Goal: Information Seeking & Learning: Learn about a topic

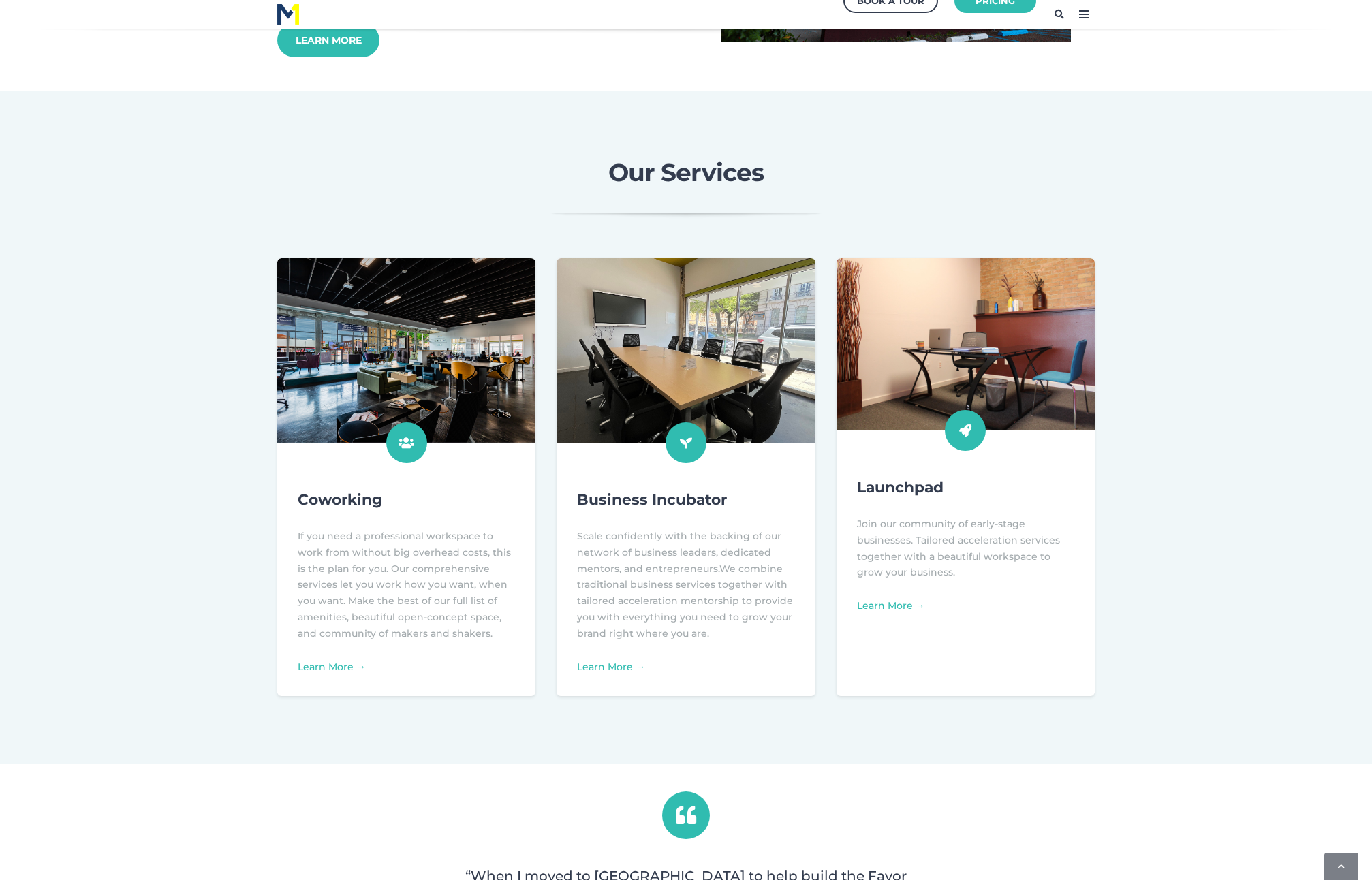
scroll to position [239, 0]
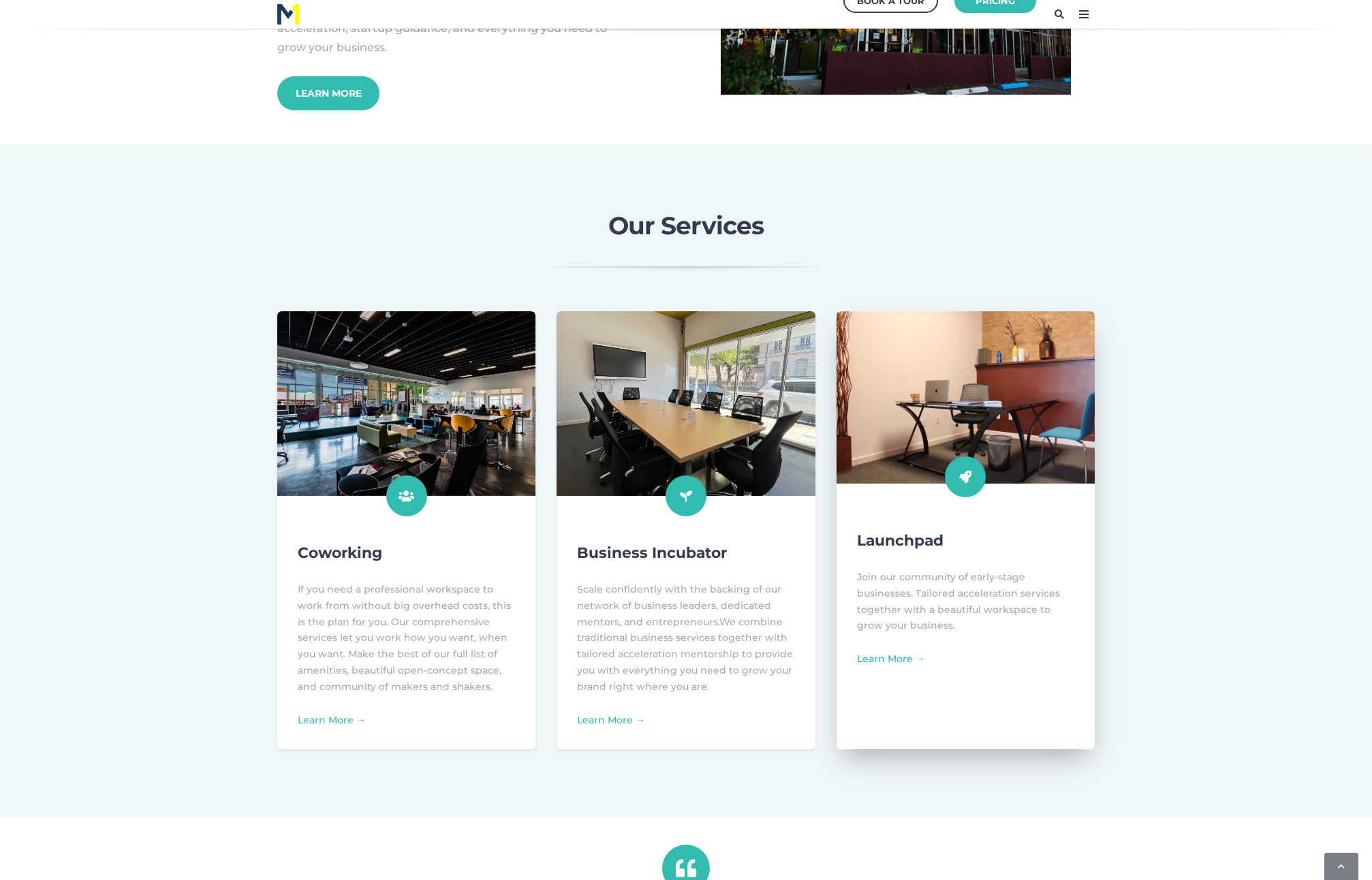
click at [1032, 485] on div at bounding box center [966, 486] width 258 height 46
click at [897, 655] on link "Learn More →" at bounding box center [891, 659] width 68 height 13
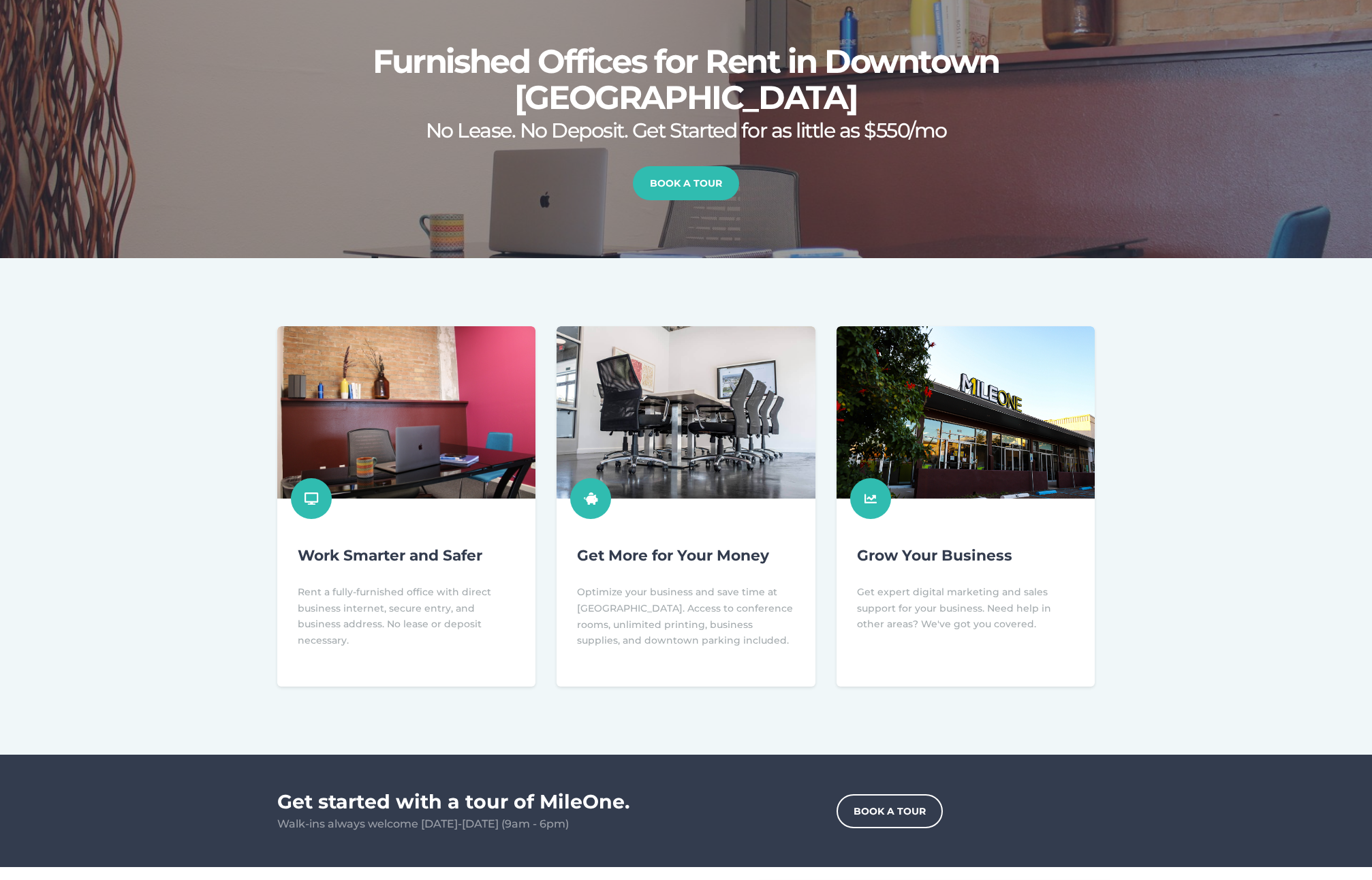
scroll to position [136, 0]
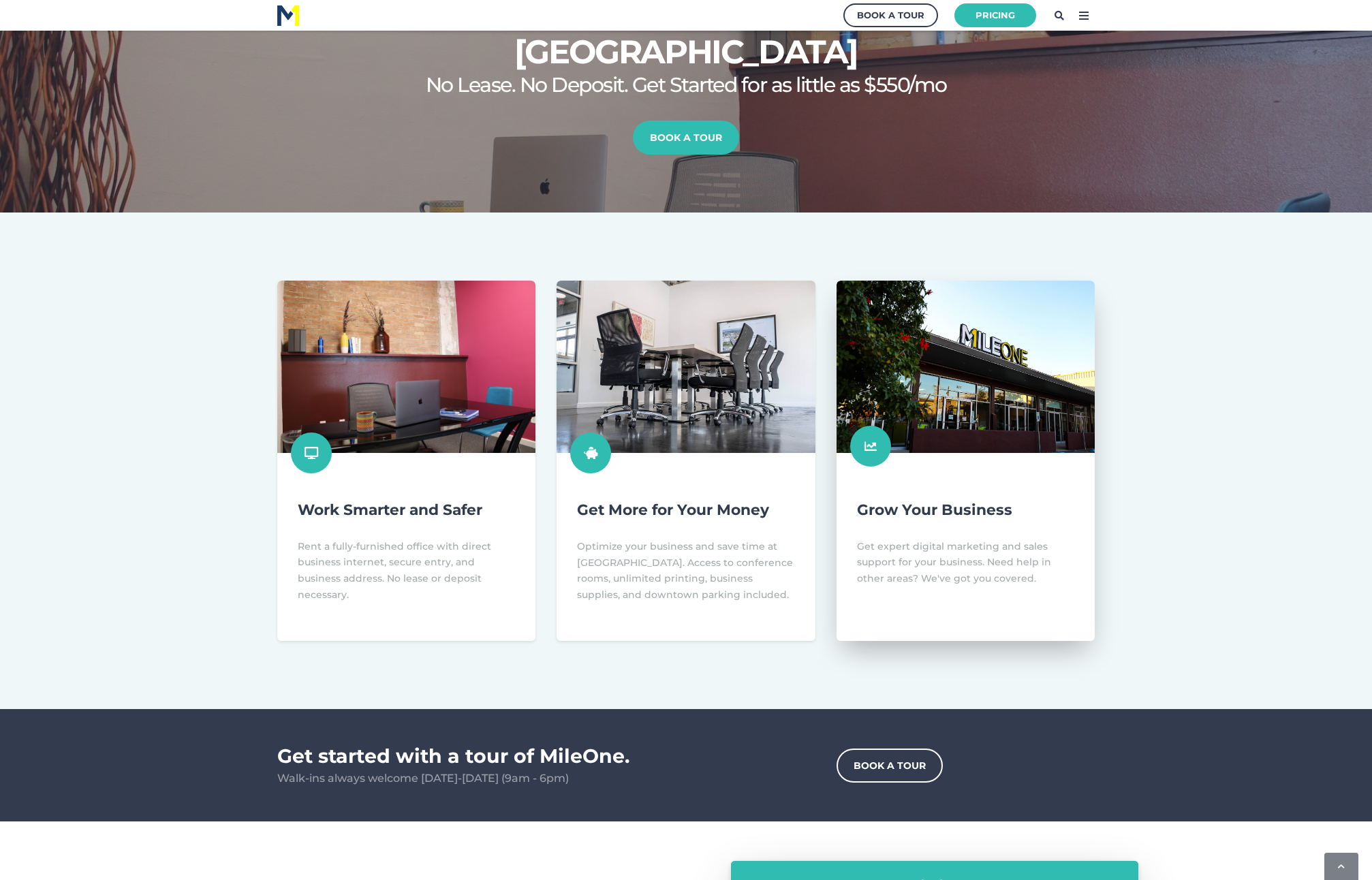
click at [964, 449] on link at bounding box center [966, 461] width 258 height 360
click at [866, 451] on link at bounding box center [966, 461] width 258 height 360
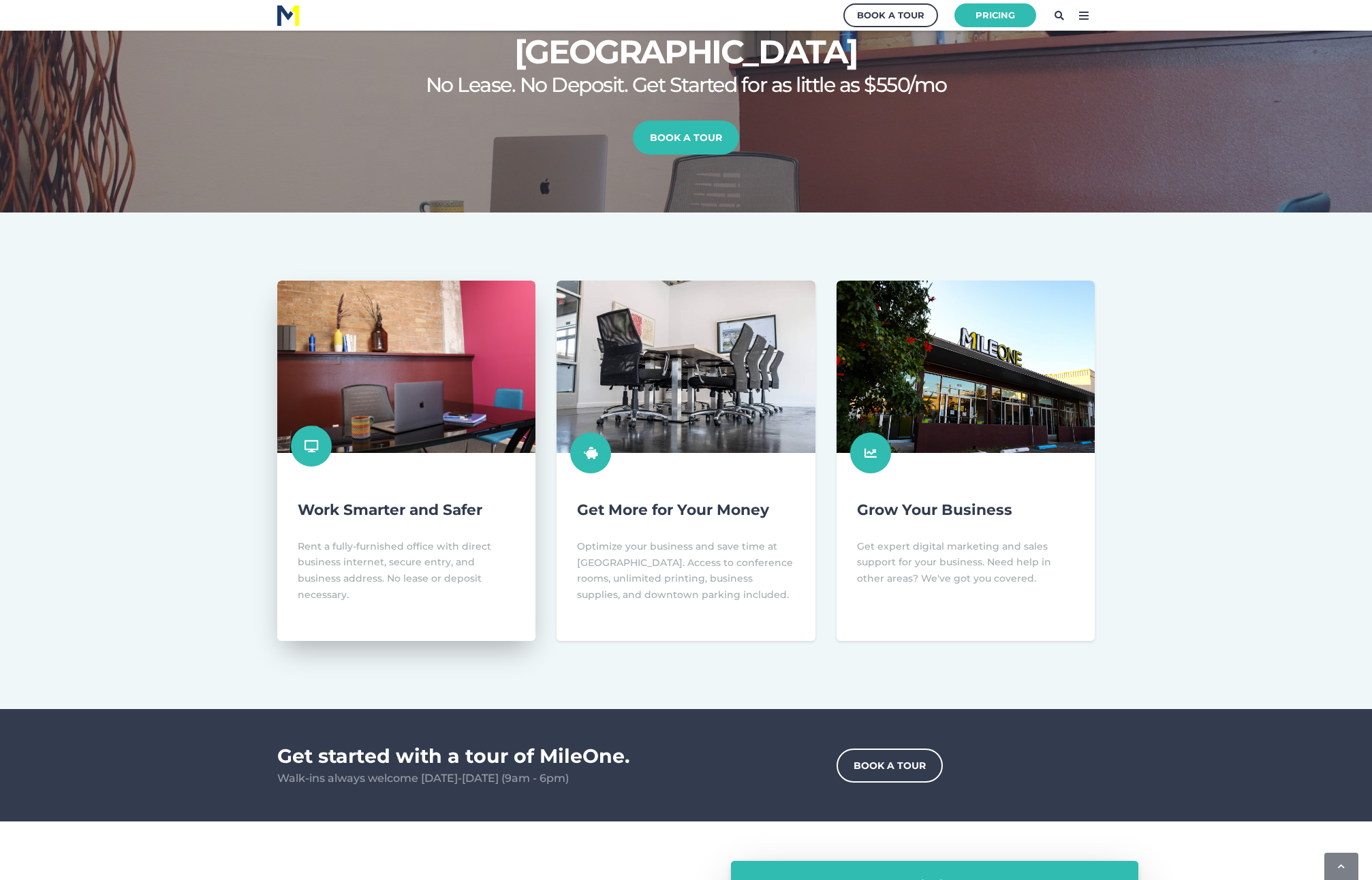
click at [438, 412] on link at bounding box center [406, 461] width 258 height 360
click at [312, 438] on link at bounding box center [406, 461] width 258 height 360
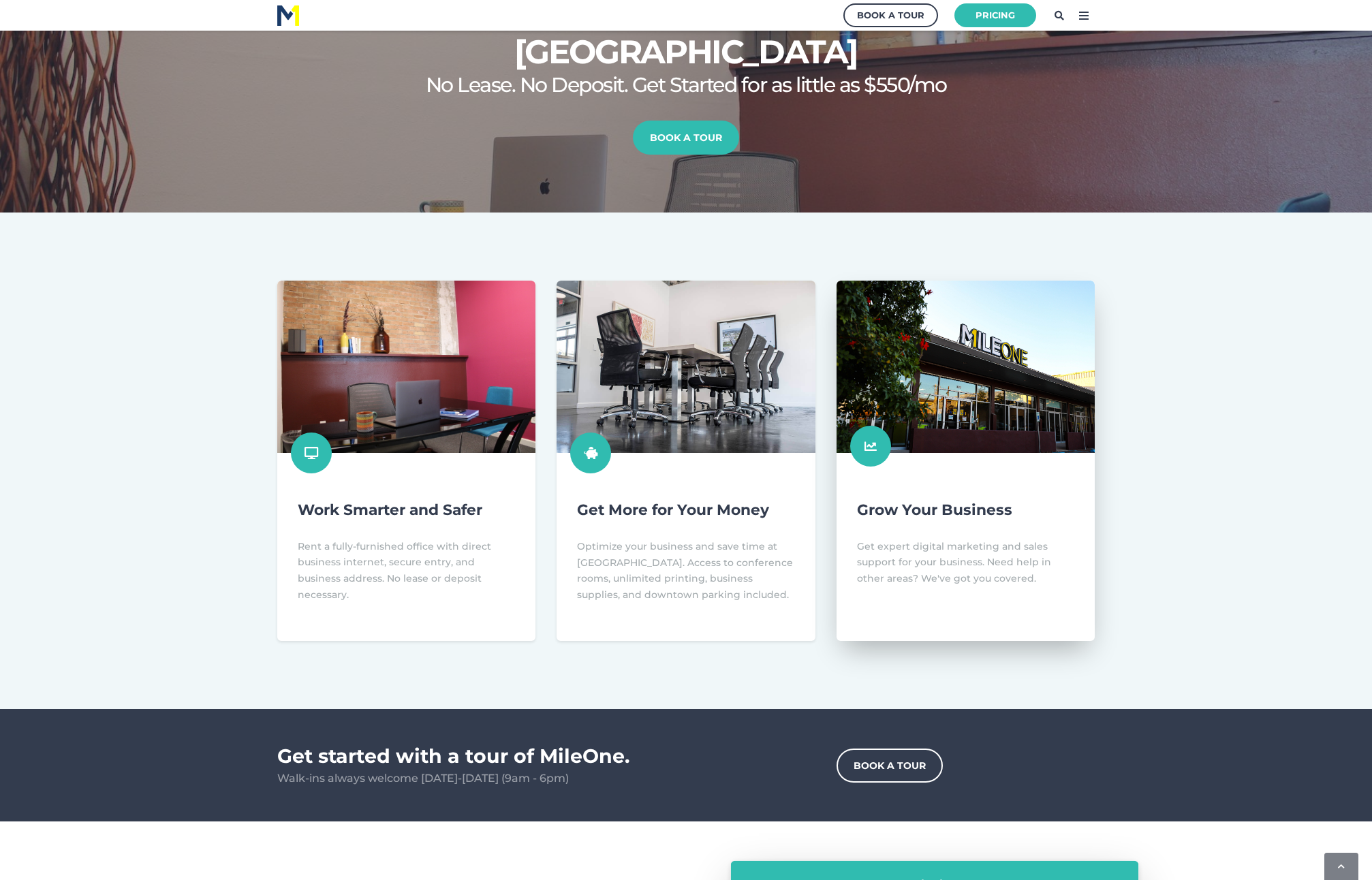
click at [927, 438] on link at bounding box center [966, 461] width 258 height 360
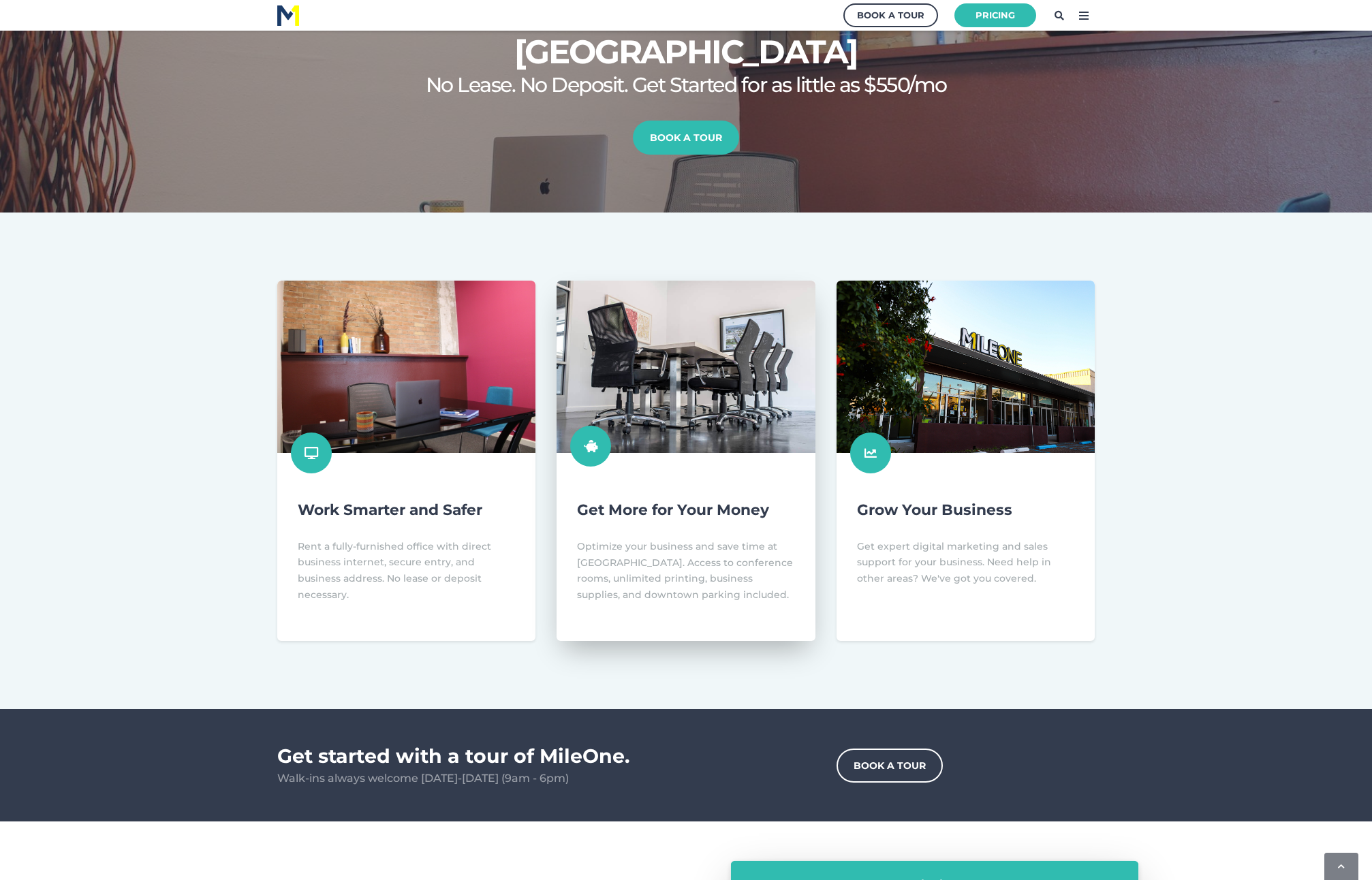
click at [735, 413] on link at bounding box center [686, 461] width 258 height 360
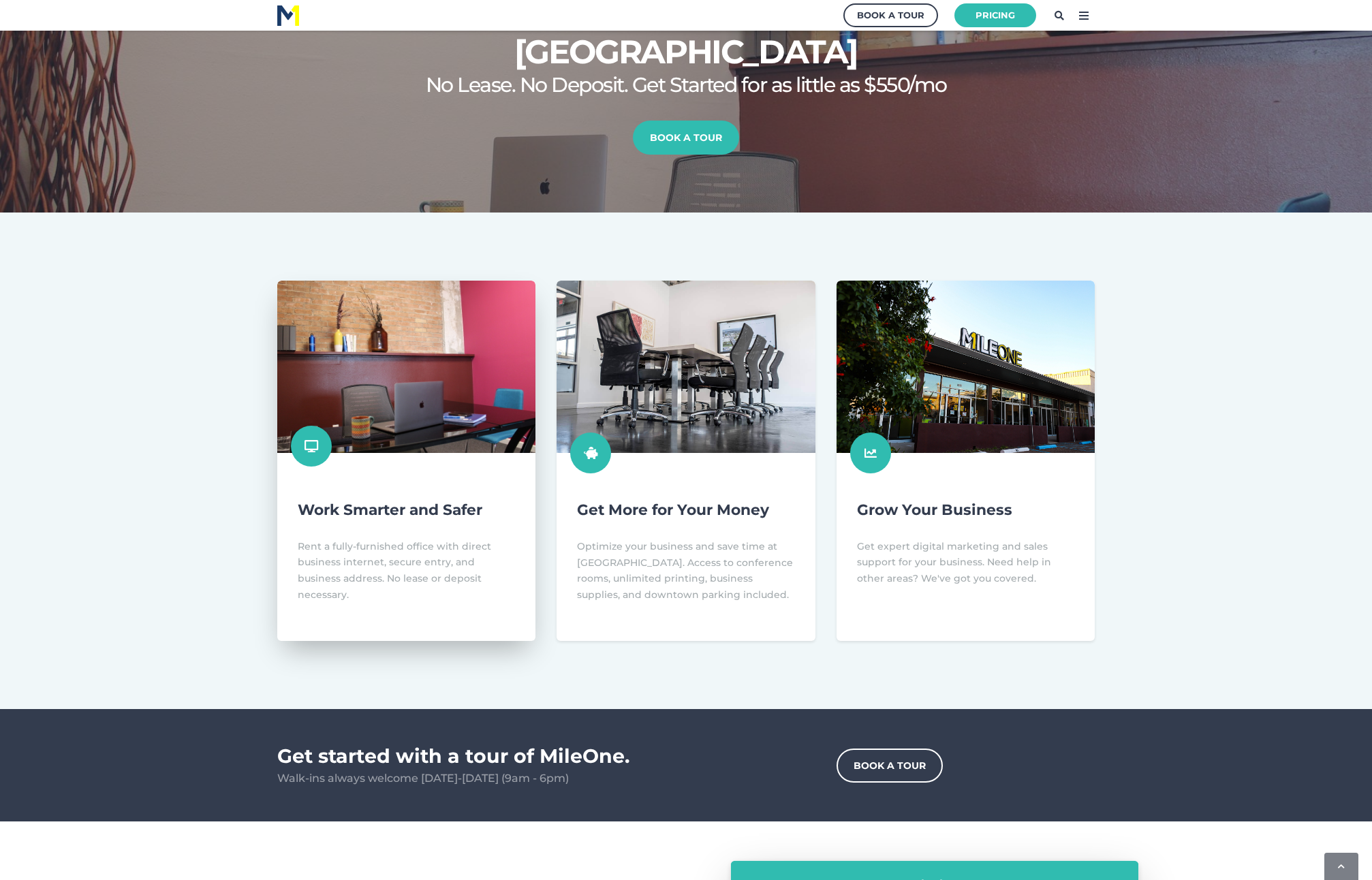
click at [405, 423] on link at bounding box center [406, 461] width 258 height 360
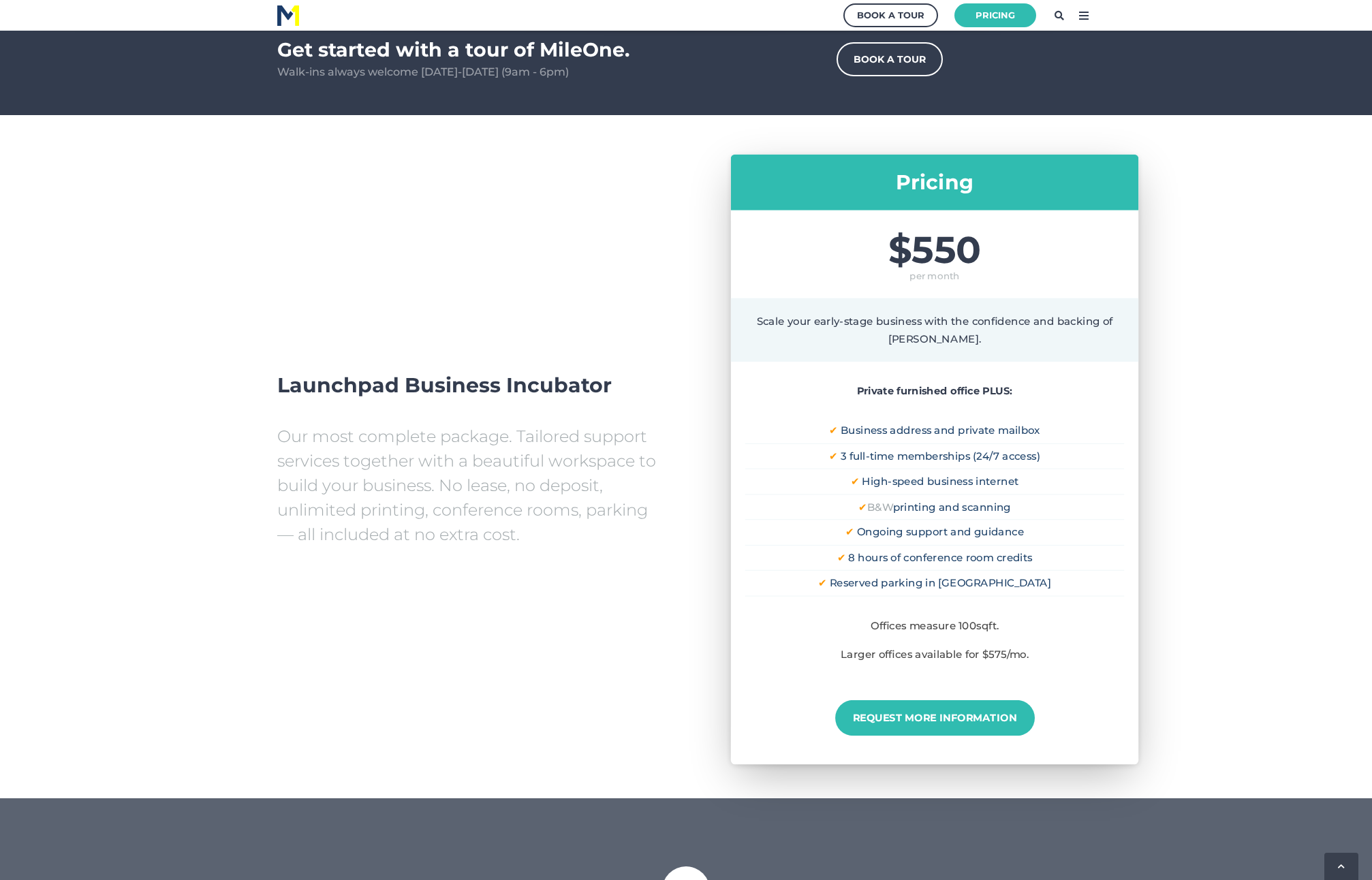
scroll to position [885, 0]
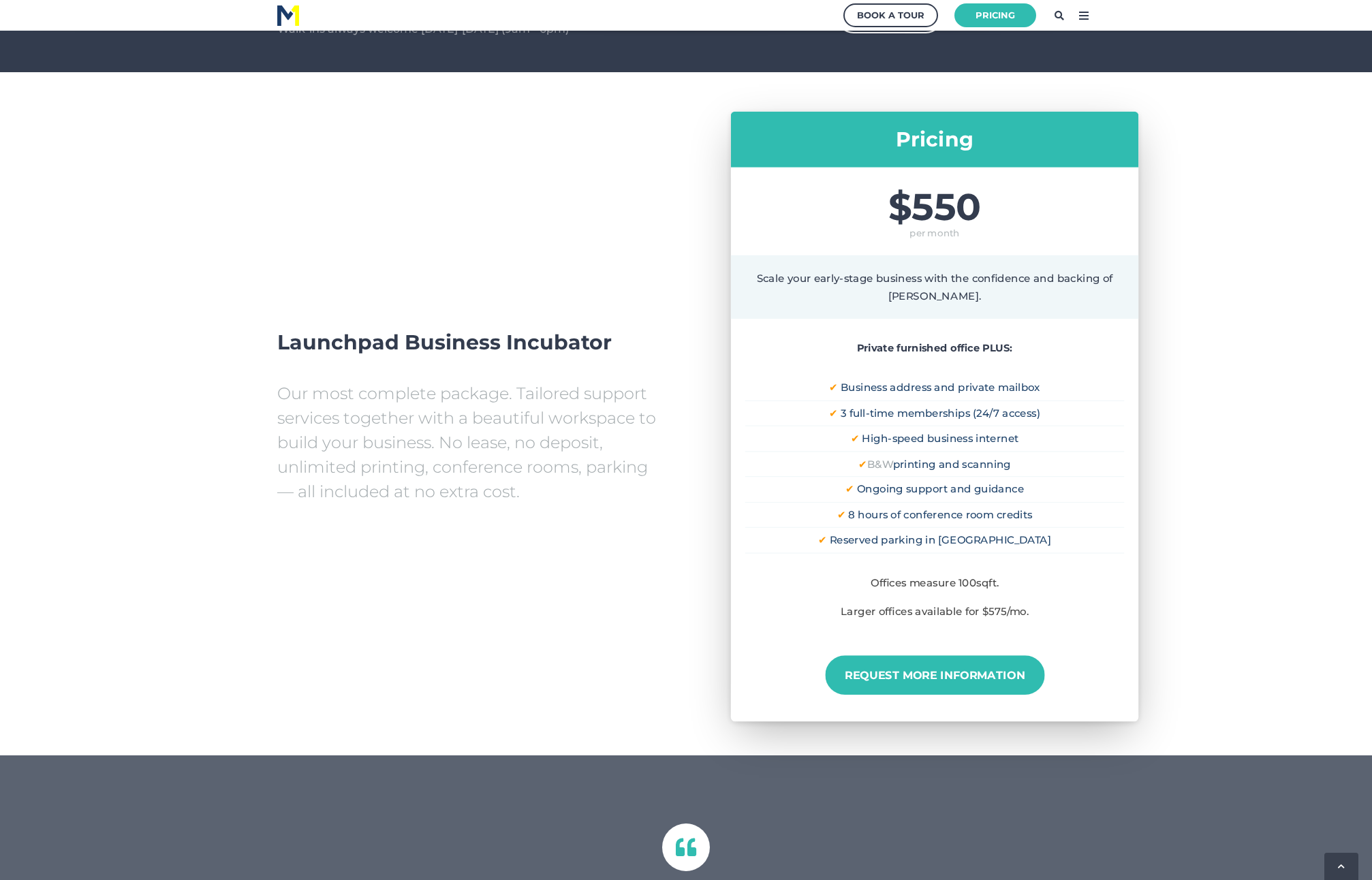
click at [935, 677] on link "Request More Information" at bounding box center [934, 675] width 219 height 39
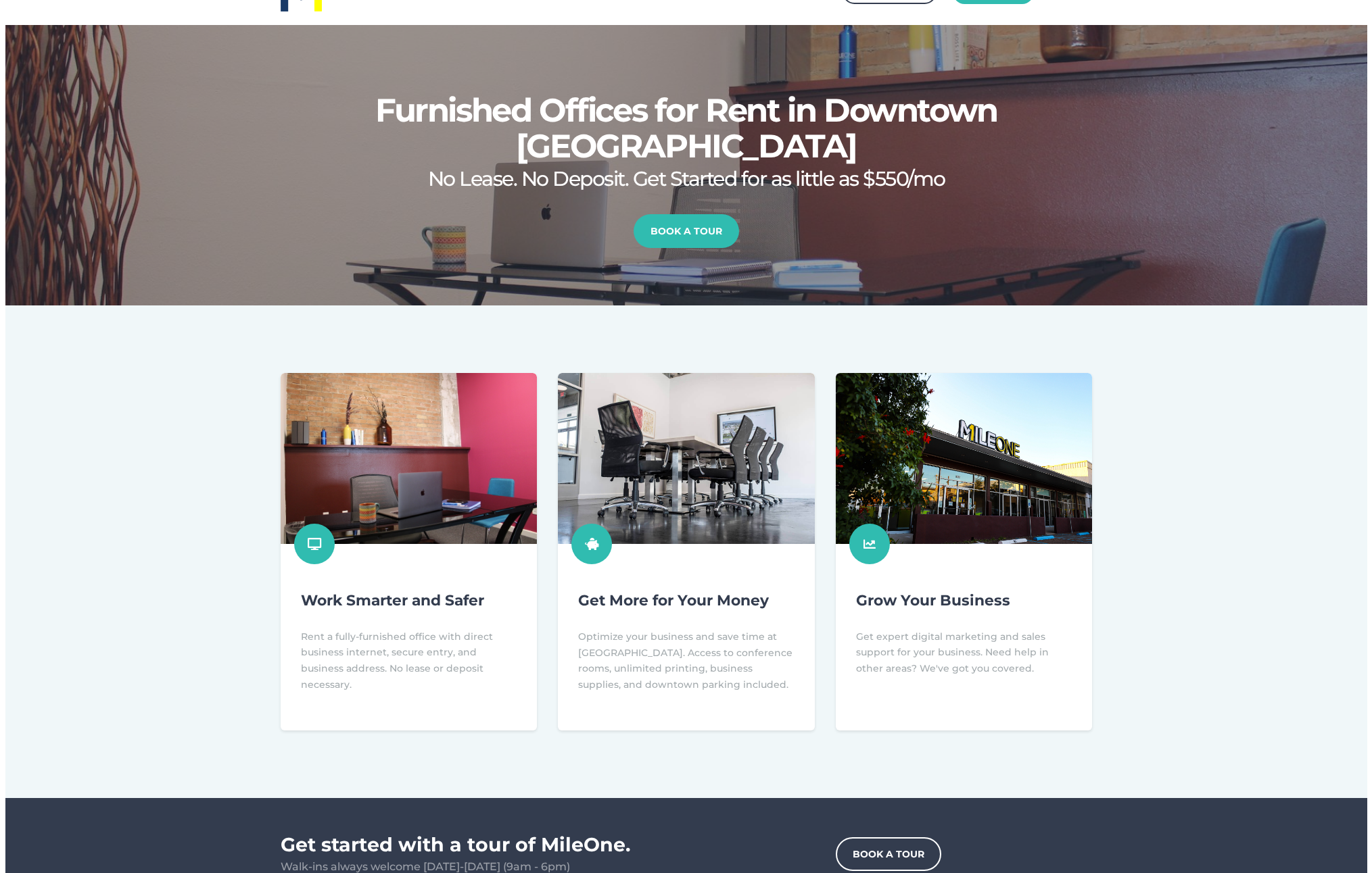
scroll to position [0, 0]
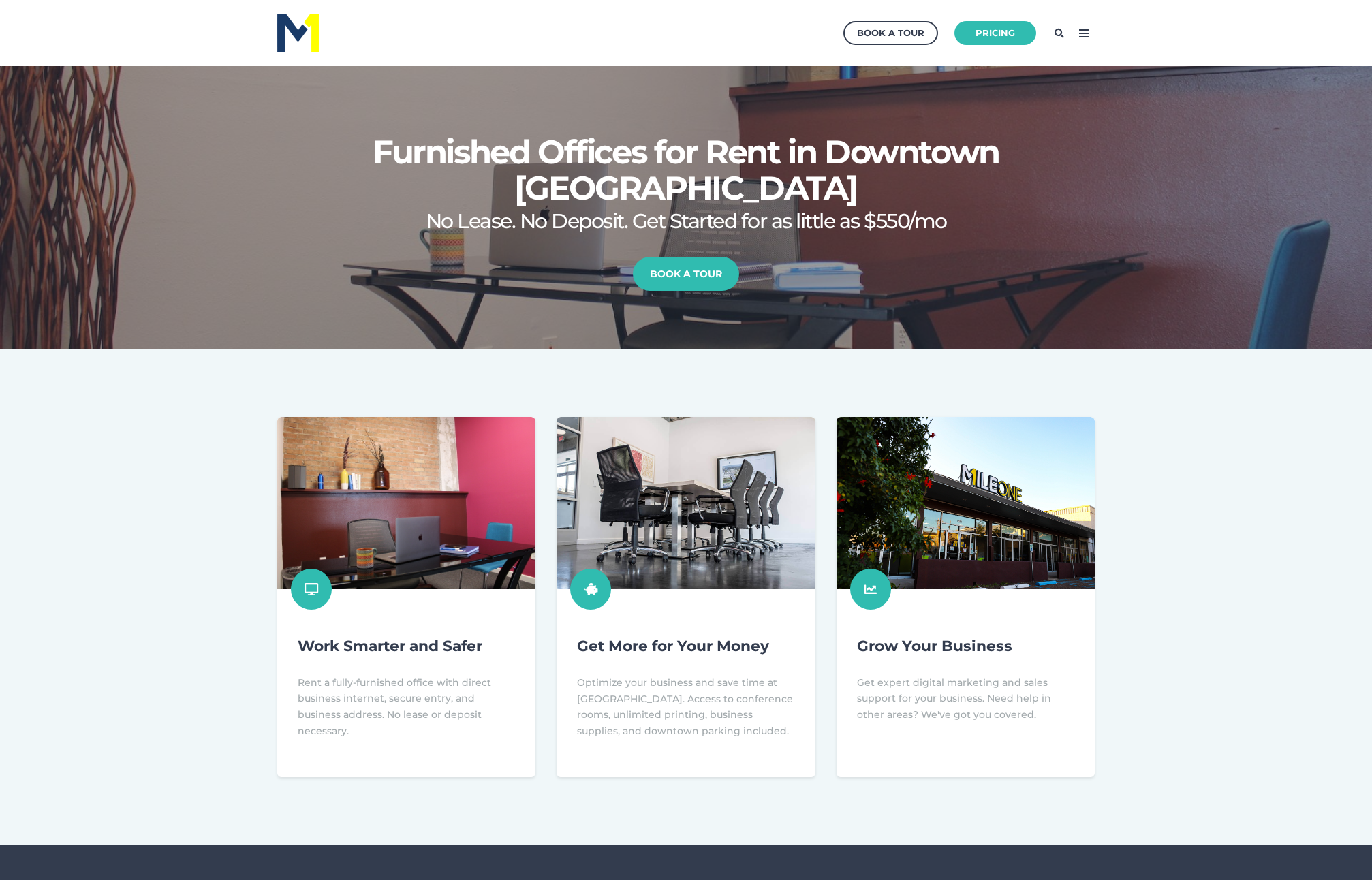
click at [1088, 29] on icon at bounding box center [1084, 34] width 22 height 22
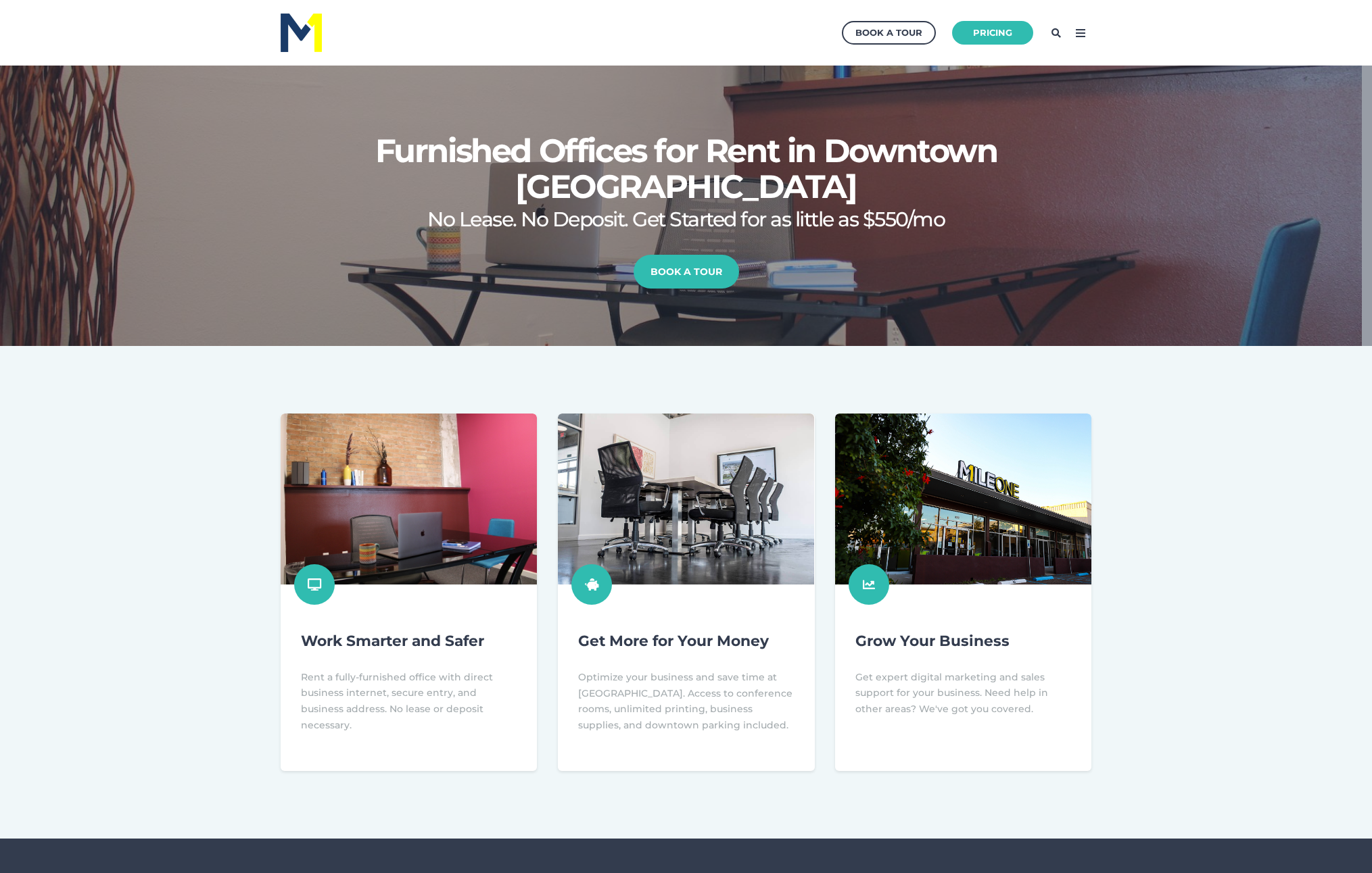
scroll to position [315, 1385]
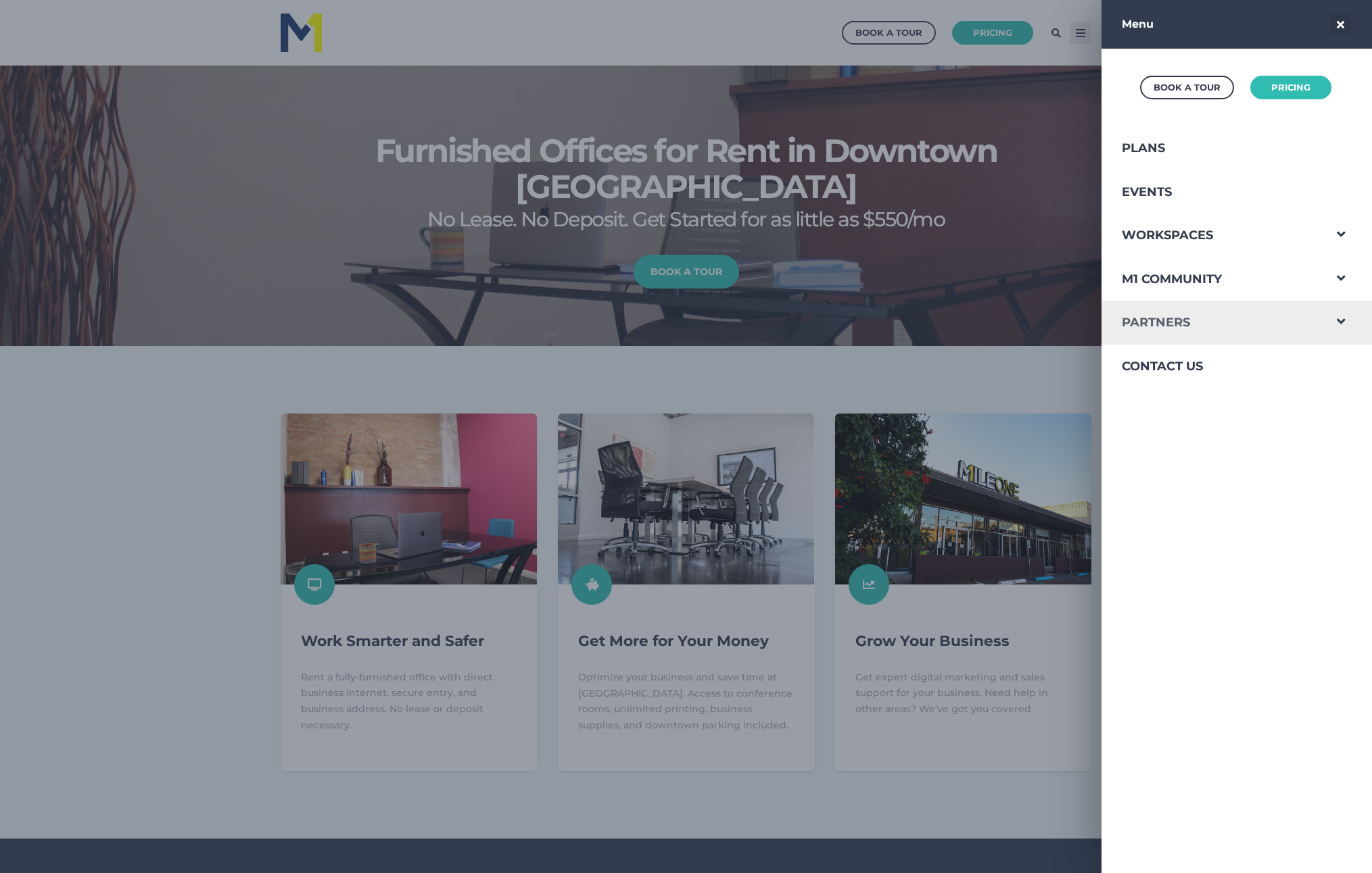
click at [1205, 322] on link "Partners" at bounding box center [1212, 322] width 221 height 44
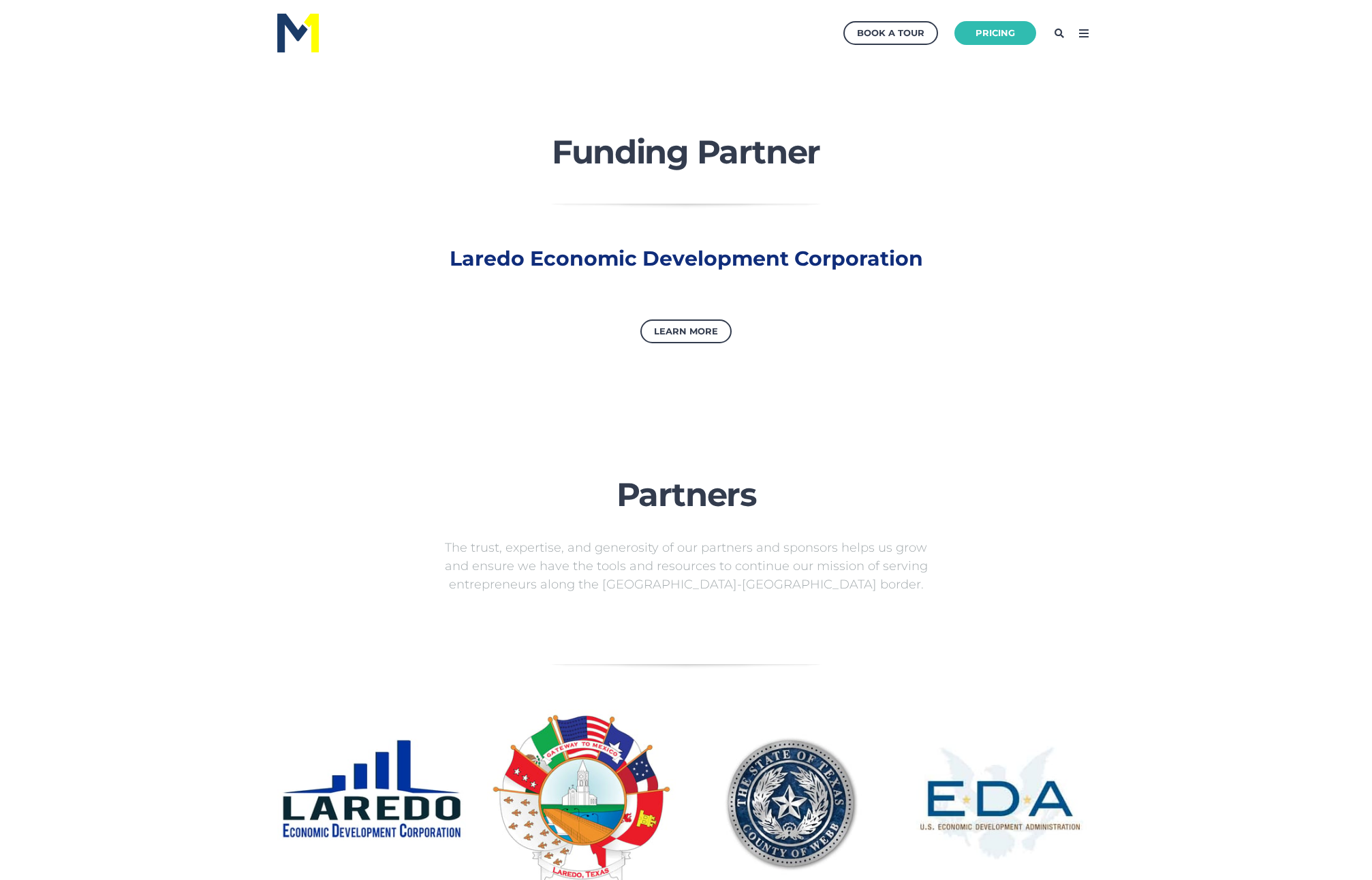
click at [1079, 37] on icon at bounding box center [1084, 34] width 22 height 22
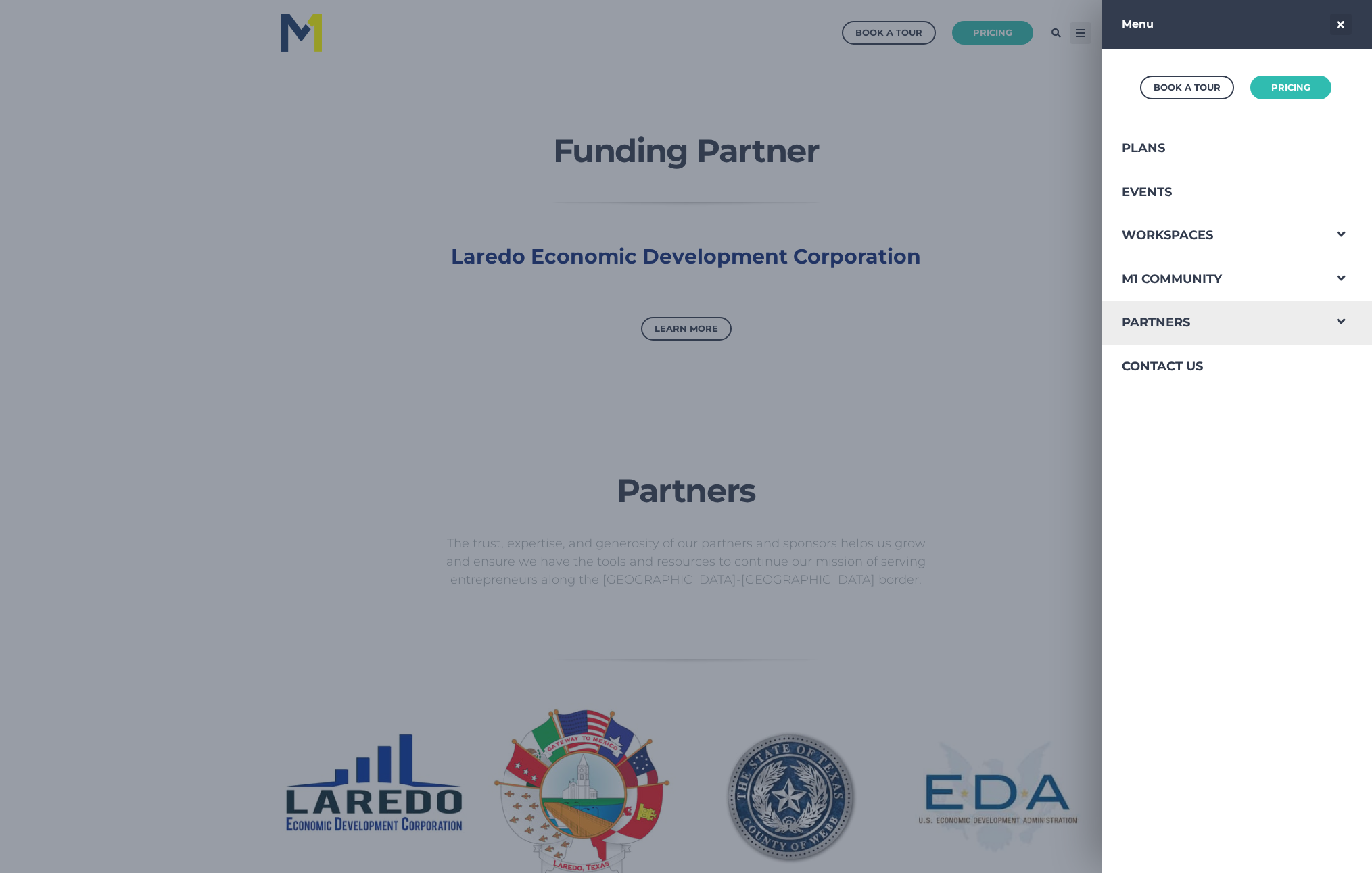
click at [1327, 322] on span "Navigation Menu" at bounding box center [1340, 318] width 35 height 35
click at [1182, 362] on link "Access To Capital" at bounding box center [1212, 364] width 221 height 39
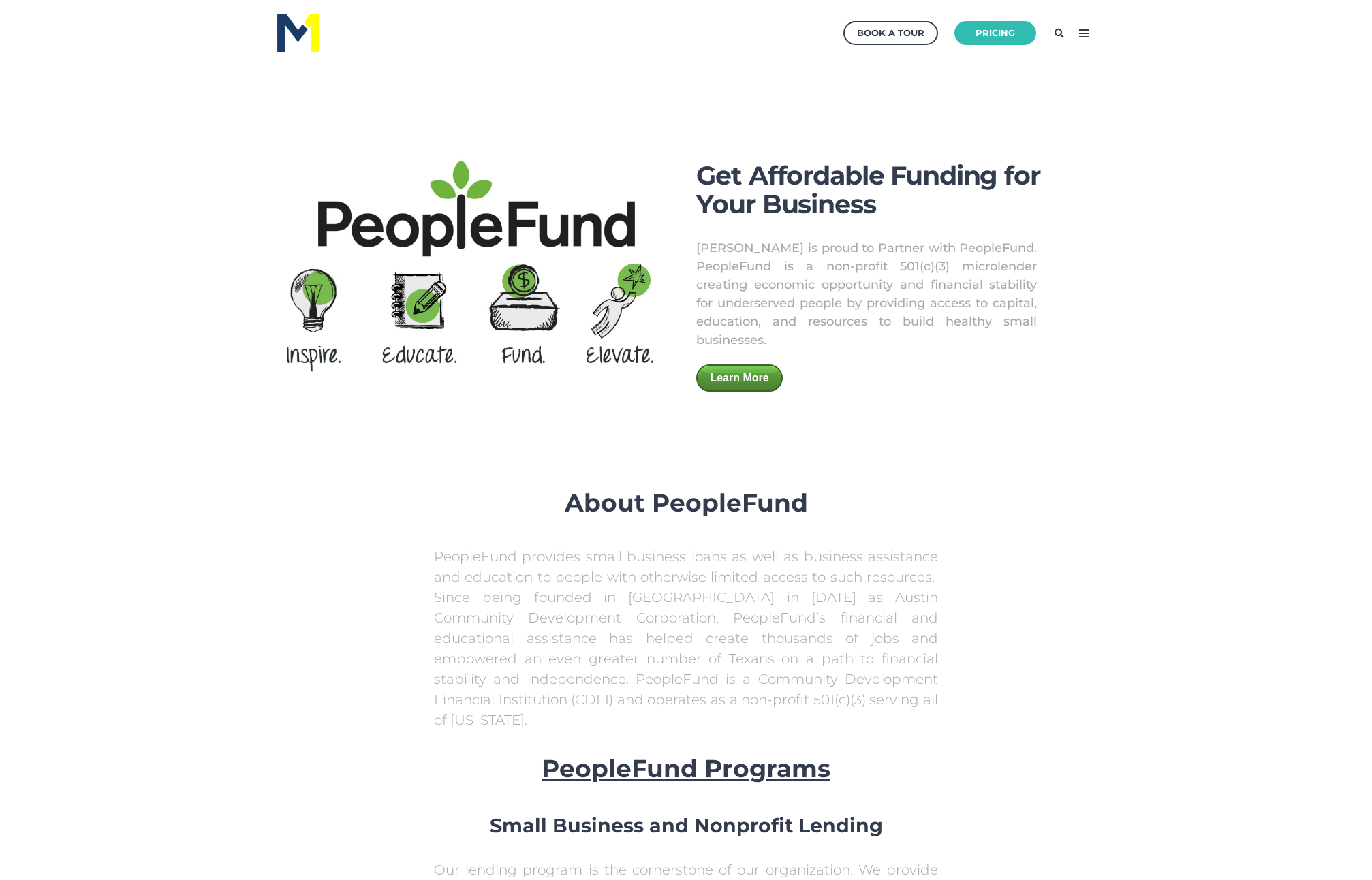
click at [1083, 38] on icon at bounding box center [1084, 34] width 22 height 22
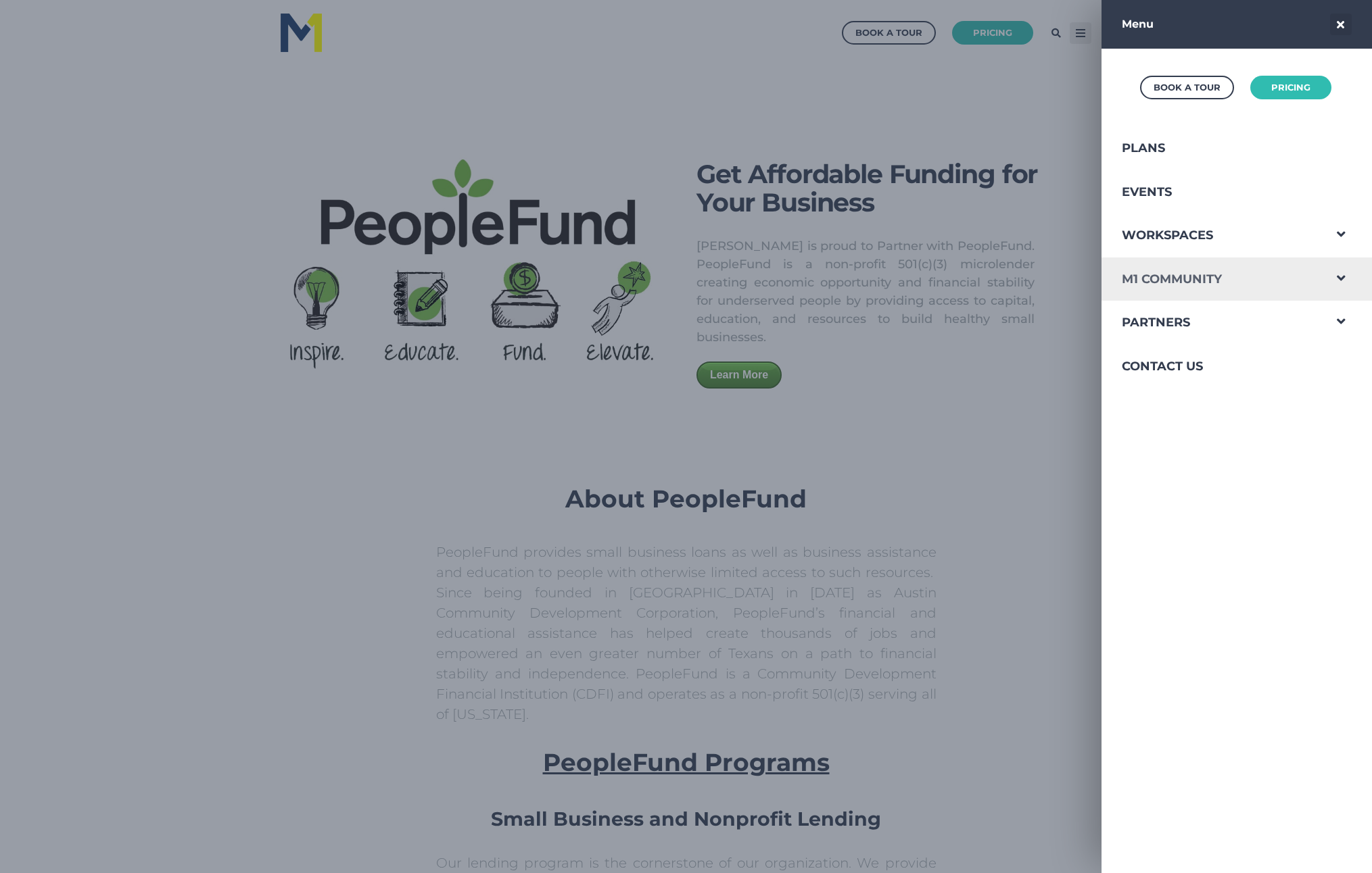
click at [1219, 285] on link "M1 Community" at bounding box center [1212, 280] width 221 height 44
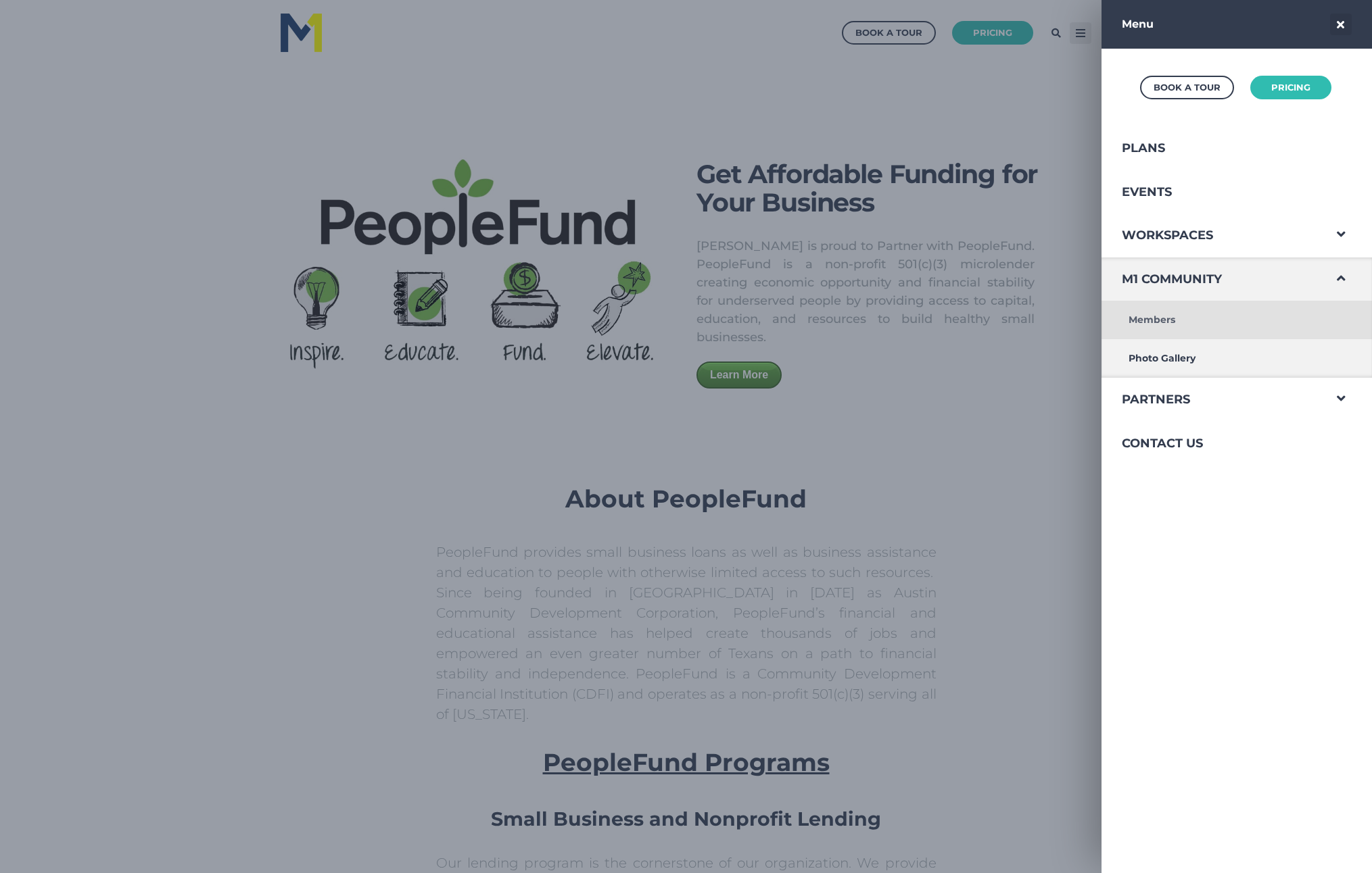
click at [1173, 317] on link "Members" at bounding box center [1212, 320] width 221 height 39
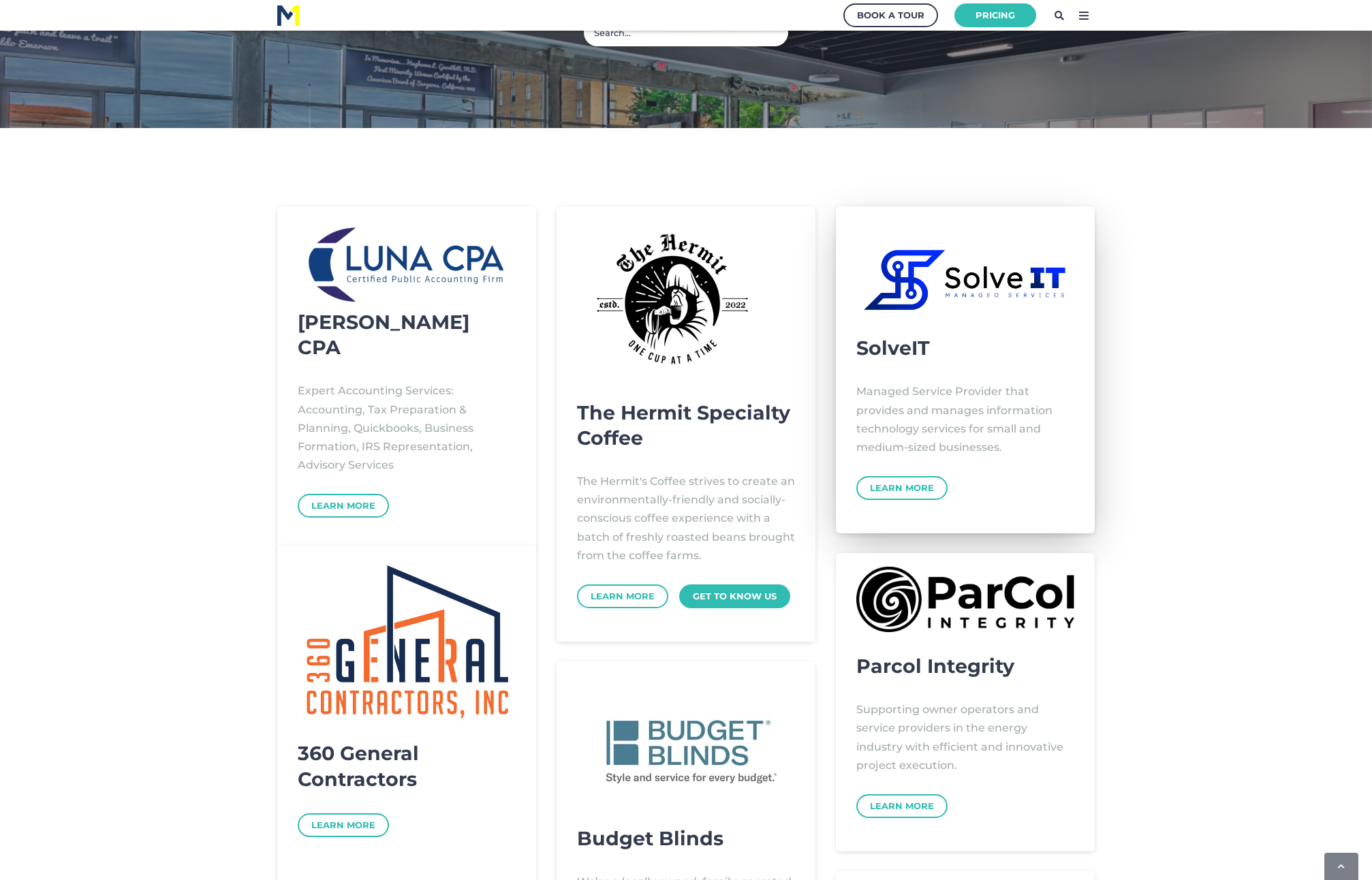
click at [990, 314] on img at bounding box center [965, 280] width 218 height 68
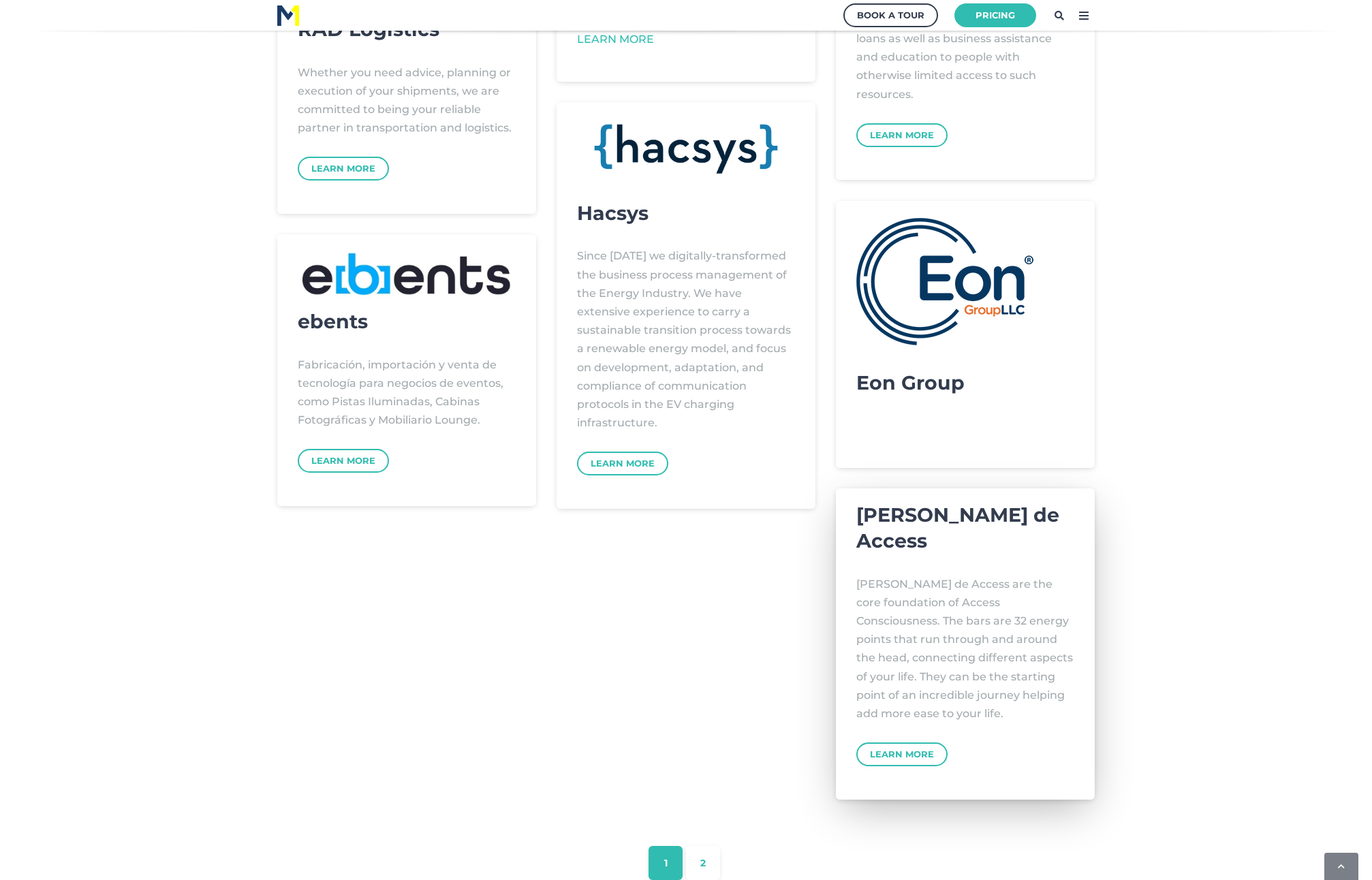
scroll to position [1227, 0]
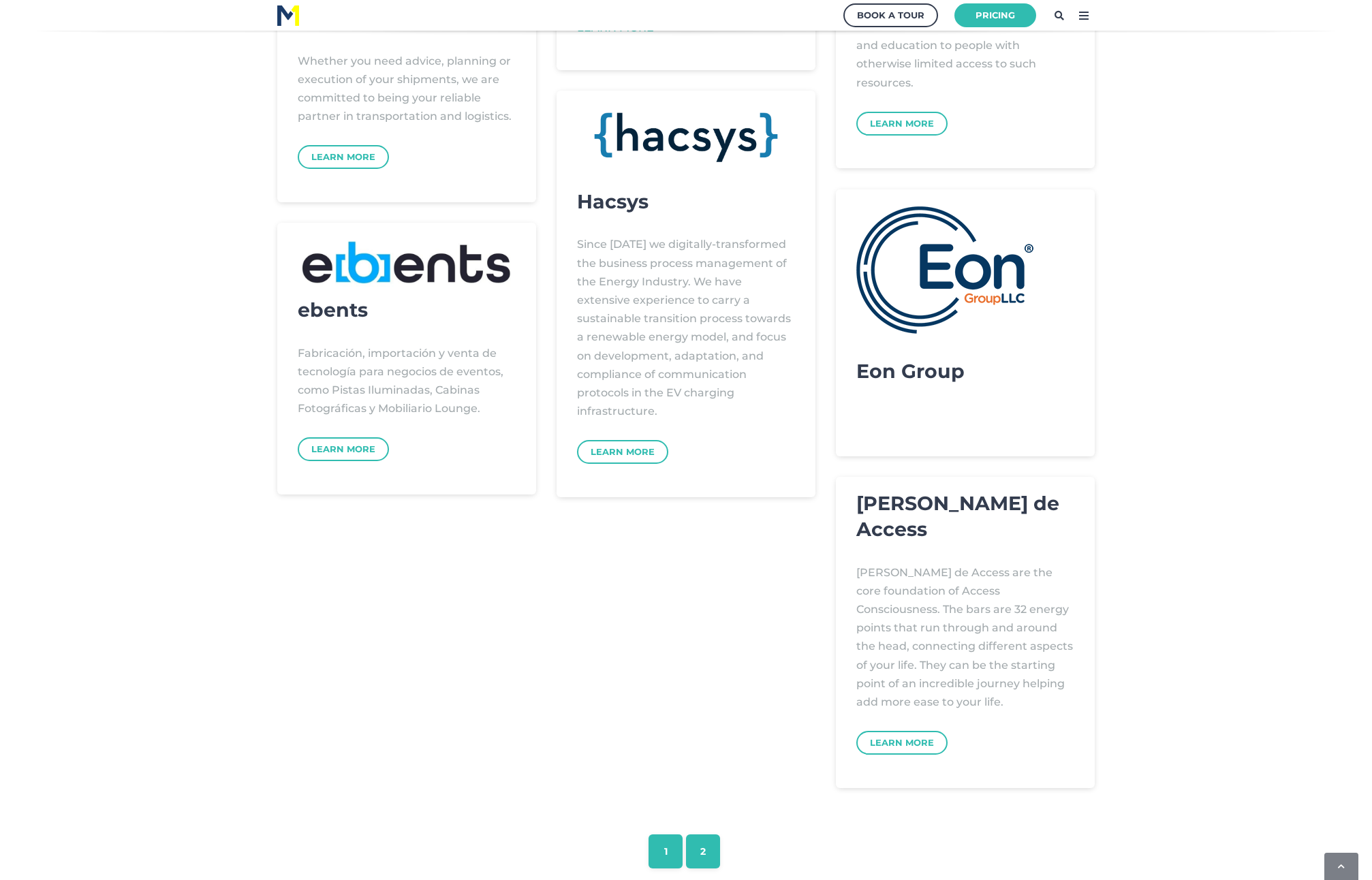
click at [708, 851] on link "2" at bounding box center [703, 852] width 34 height 34
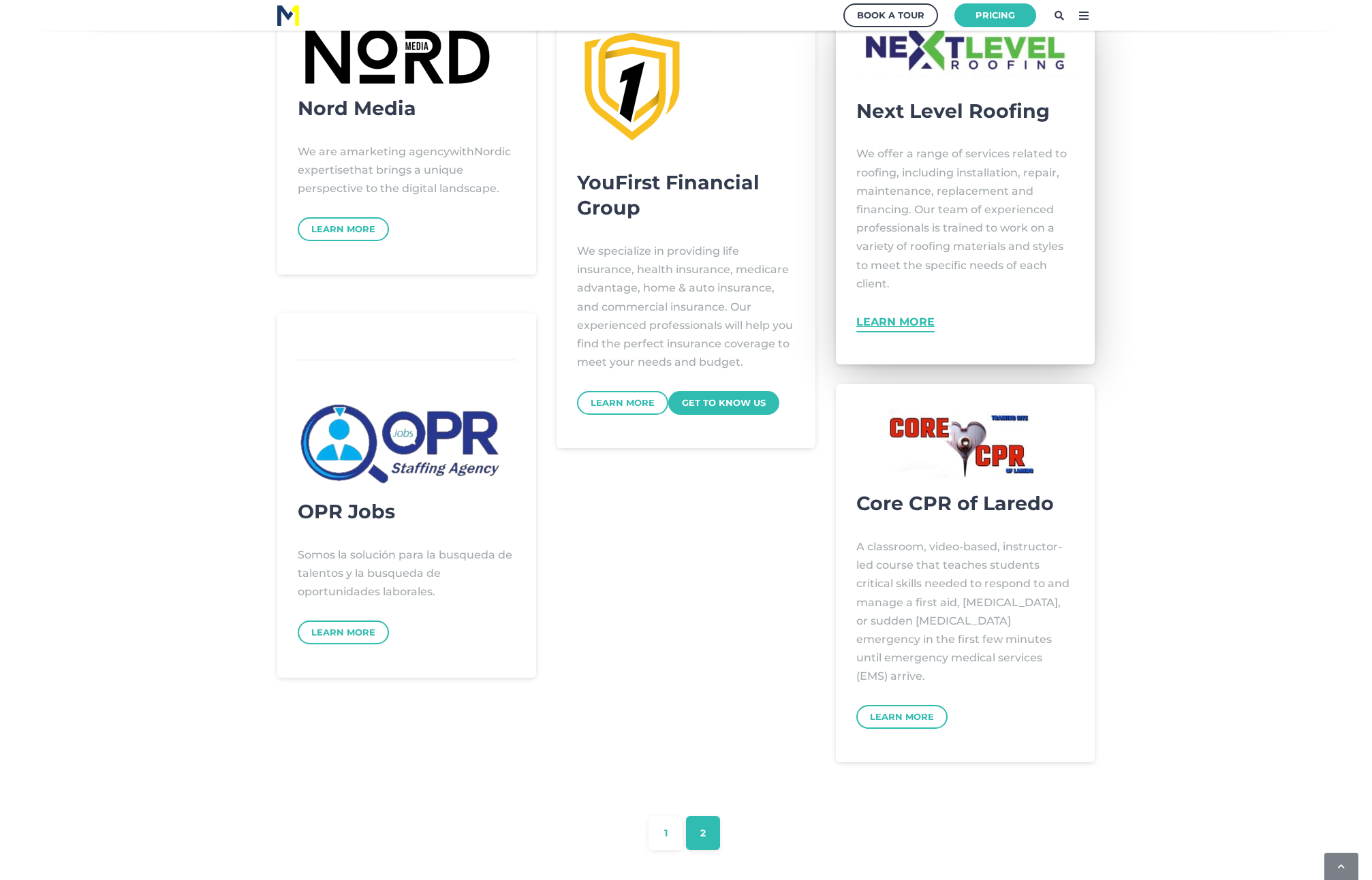
scroll to position [407, 0]
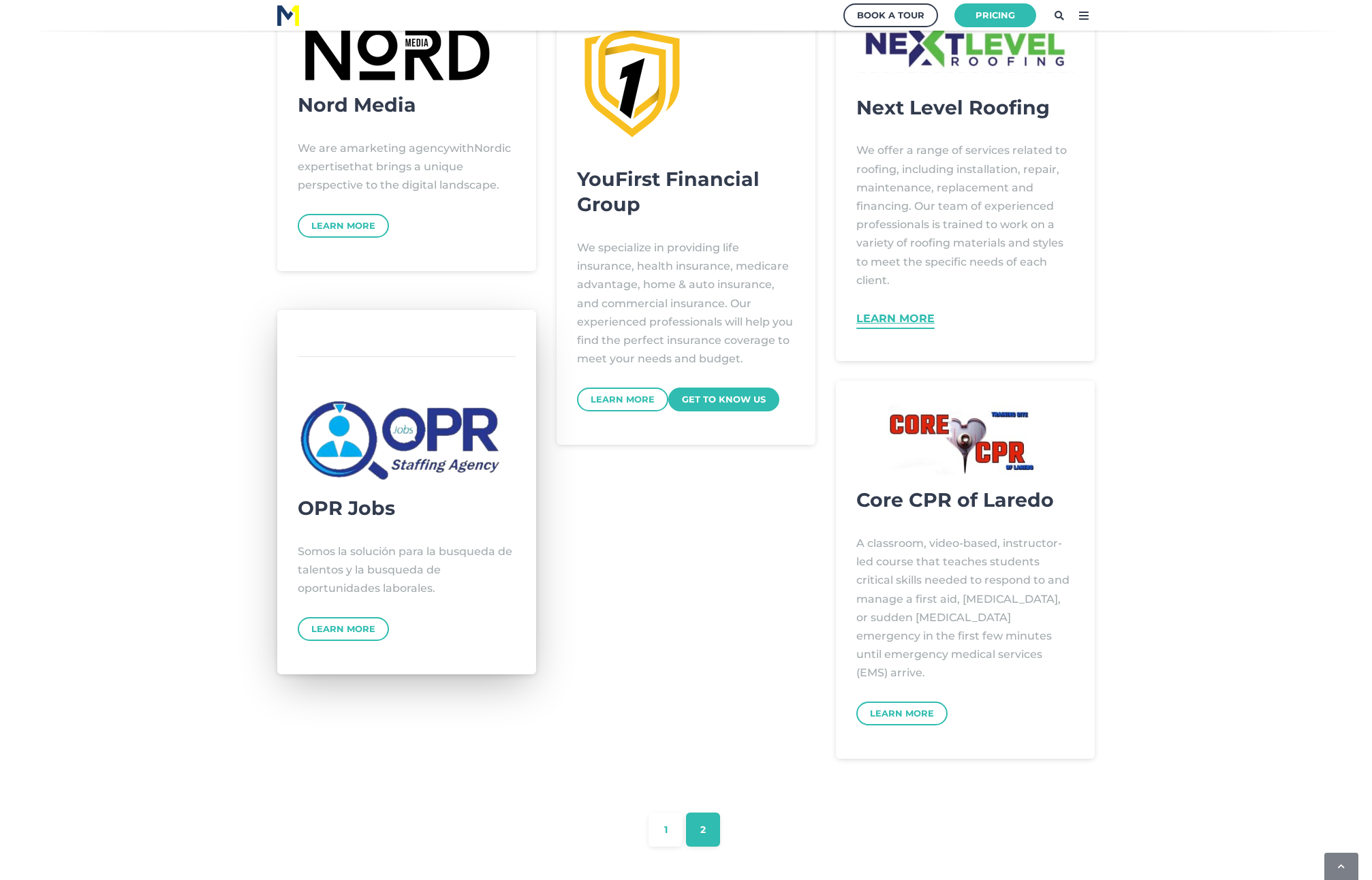
click at [401, 428] on img at bounding box center [406, 442] width 218 height 106
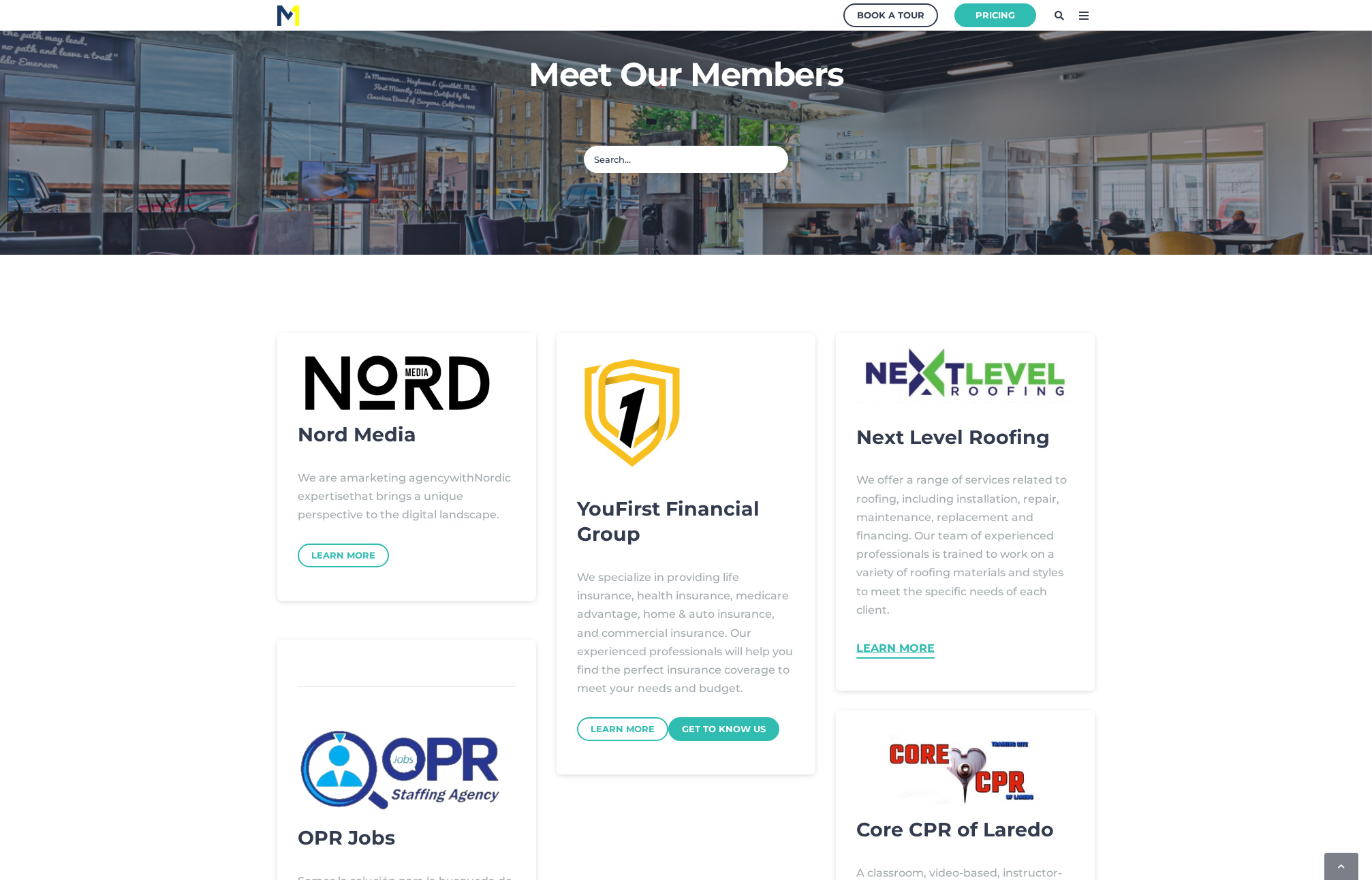
scroll to position [0, 0]
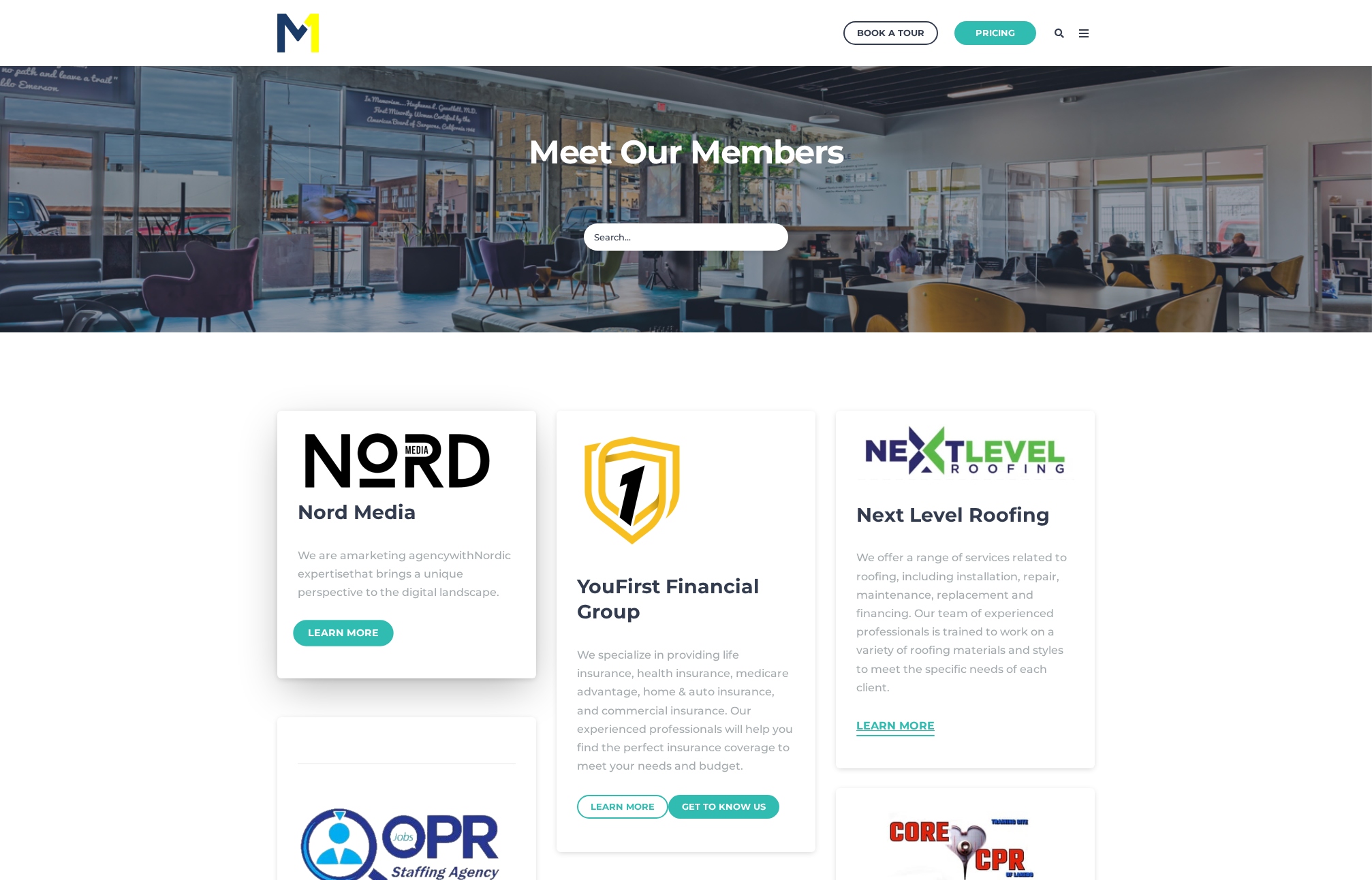
click at [357, 647] on link "Learn More" at bounding box center [343, 634] width 100 height 27
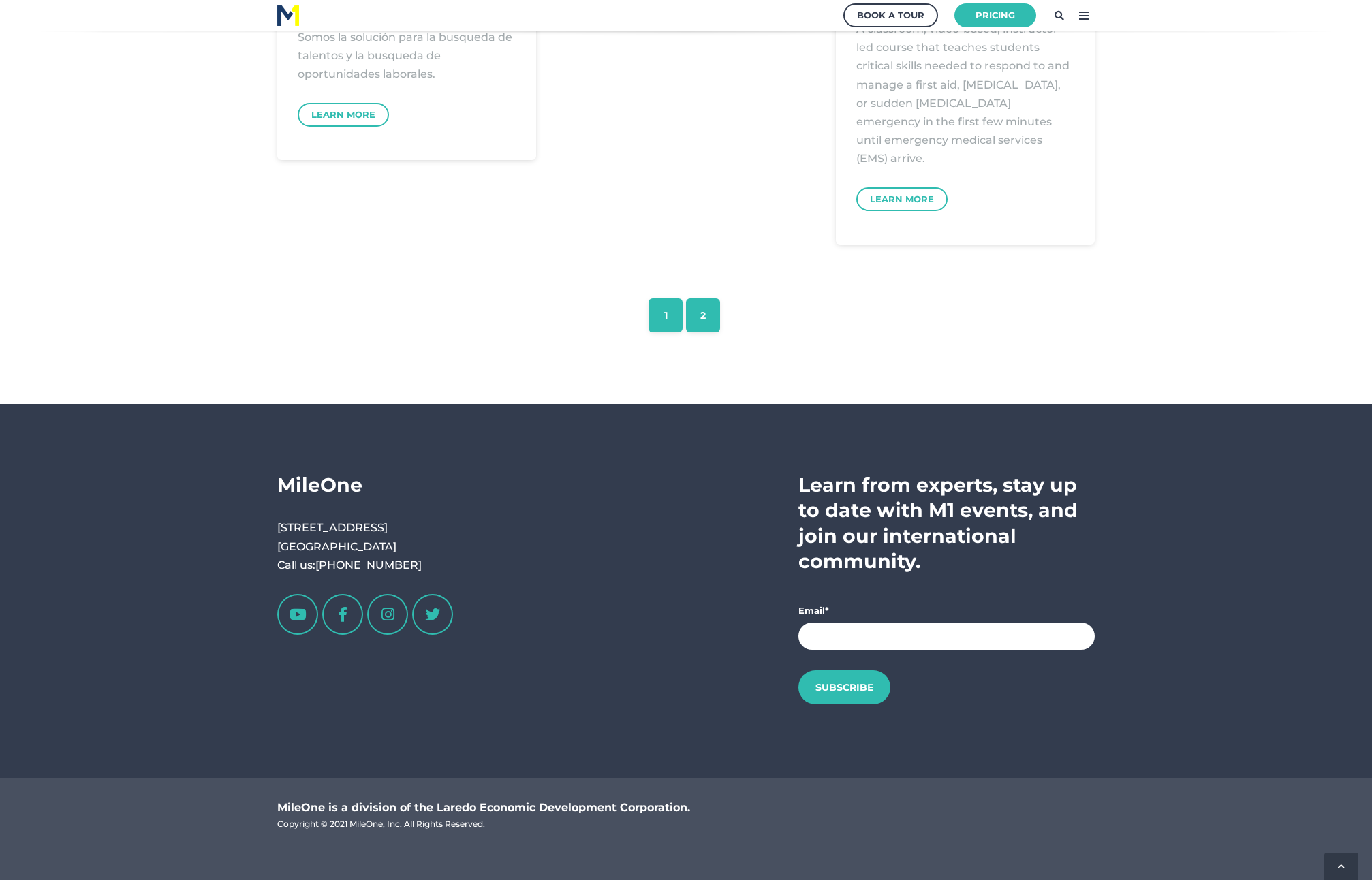
click at [664, 323] on link "1" at bounding box center [666, 316] width 34 height 34
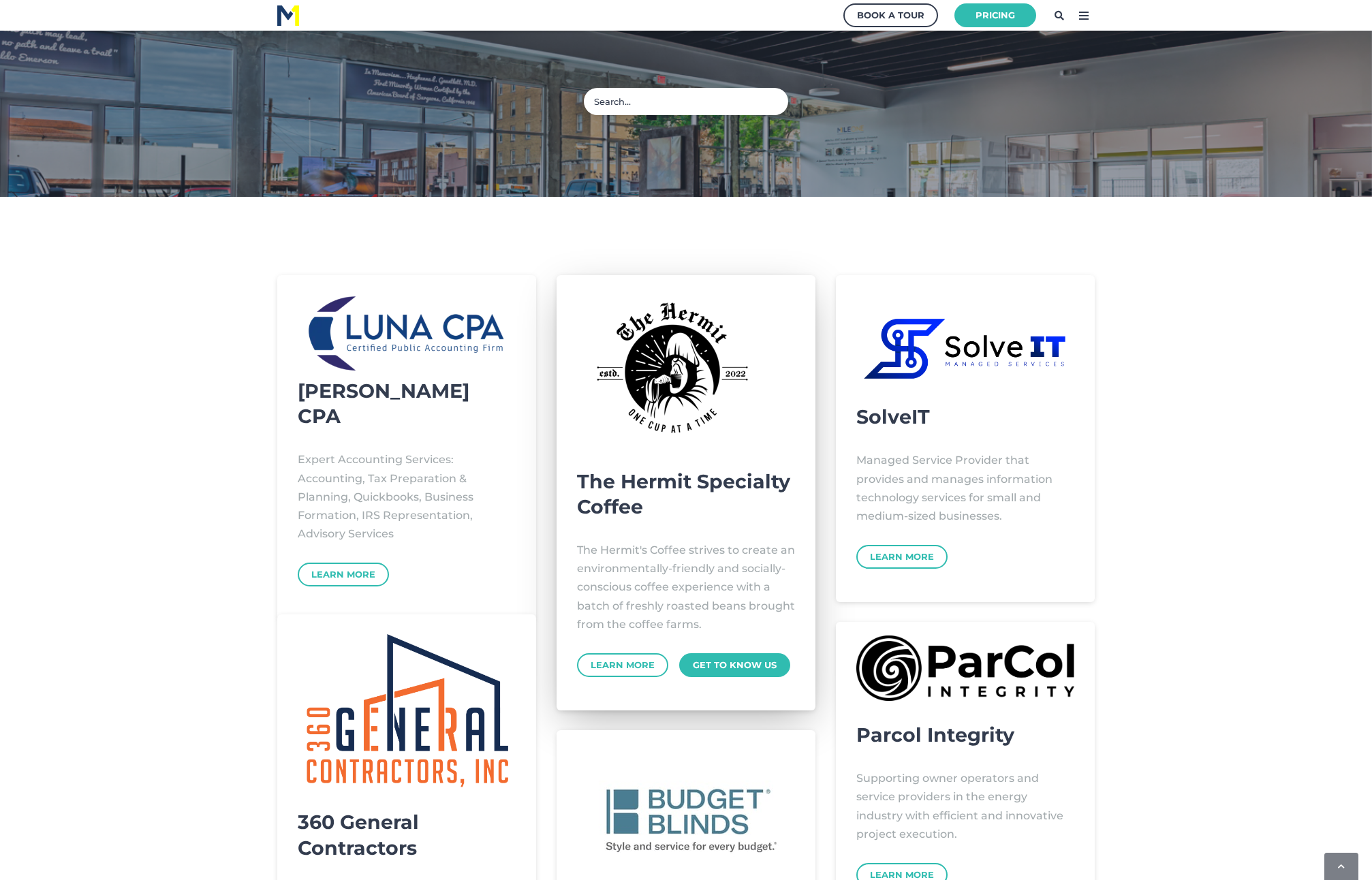
scroll to position [135, 0]
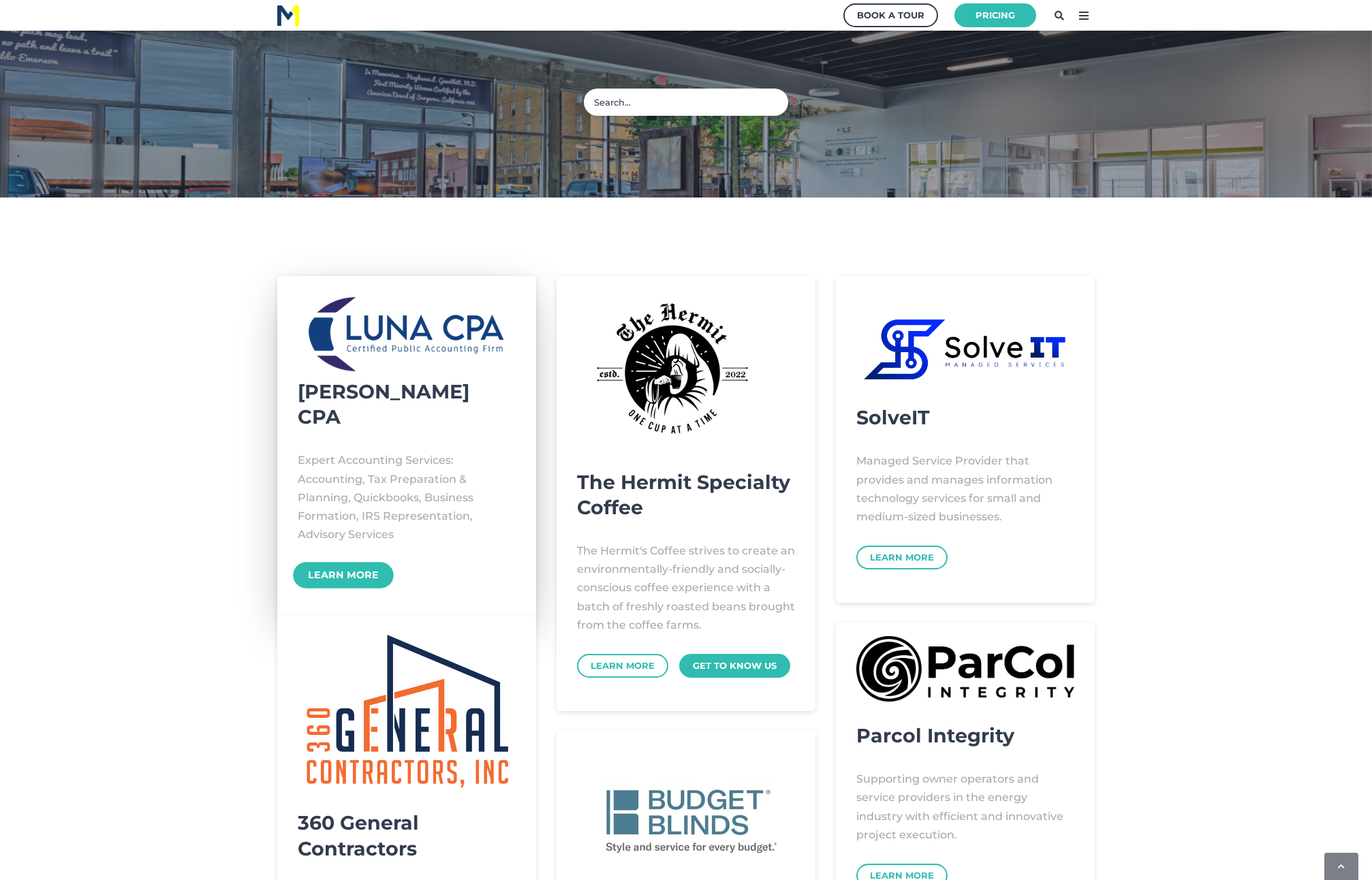
click at [363, 562] on link "Learn More" at bounding box center [343, 575] width 100 height 27
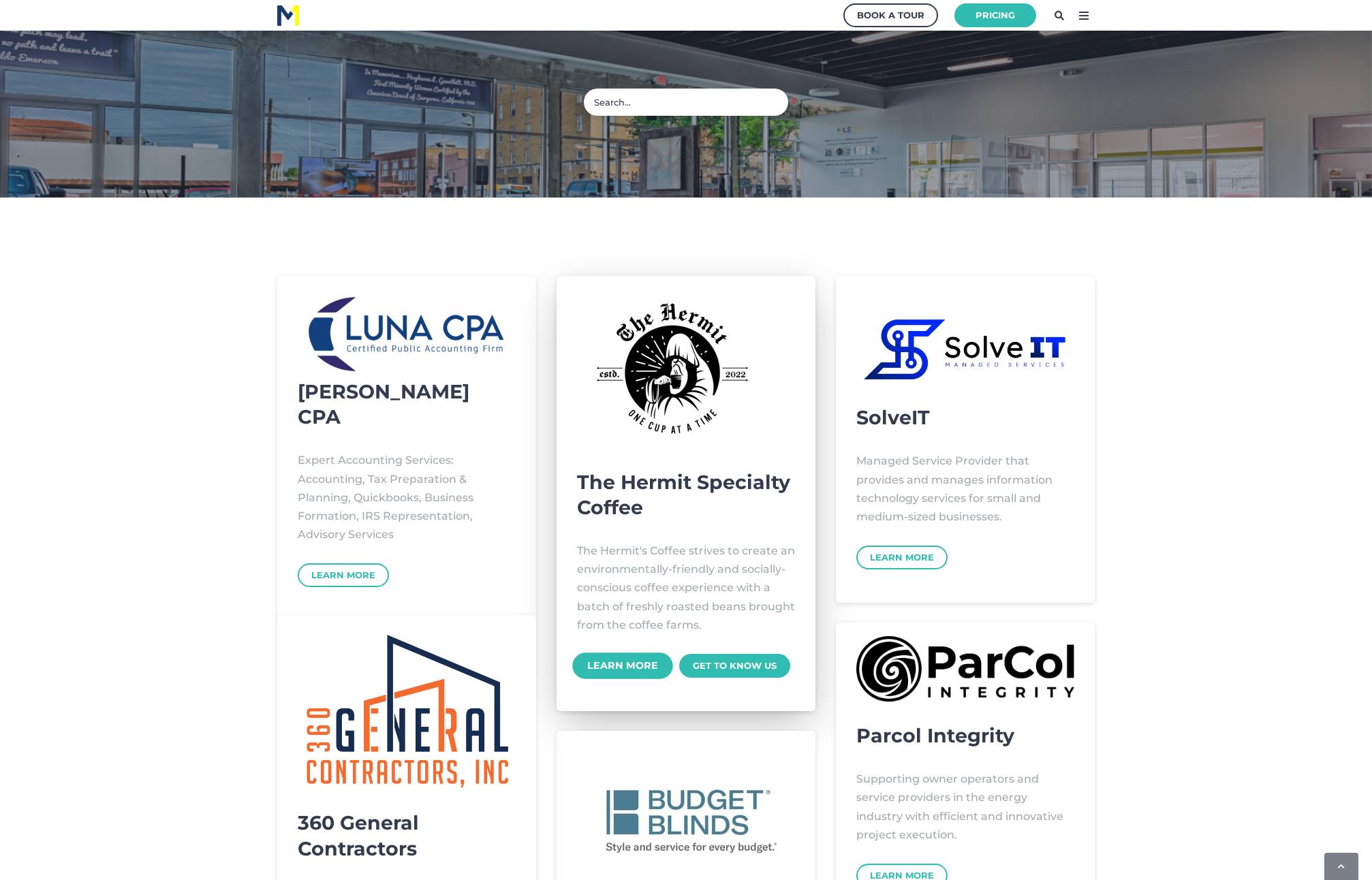
click at [613, 667] on link "Learn More" at bounding box center [622, 666] width 100 height 27
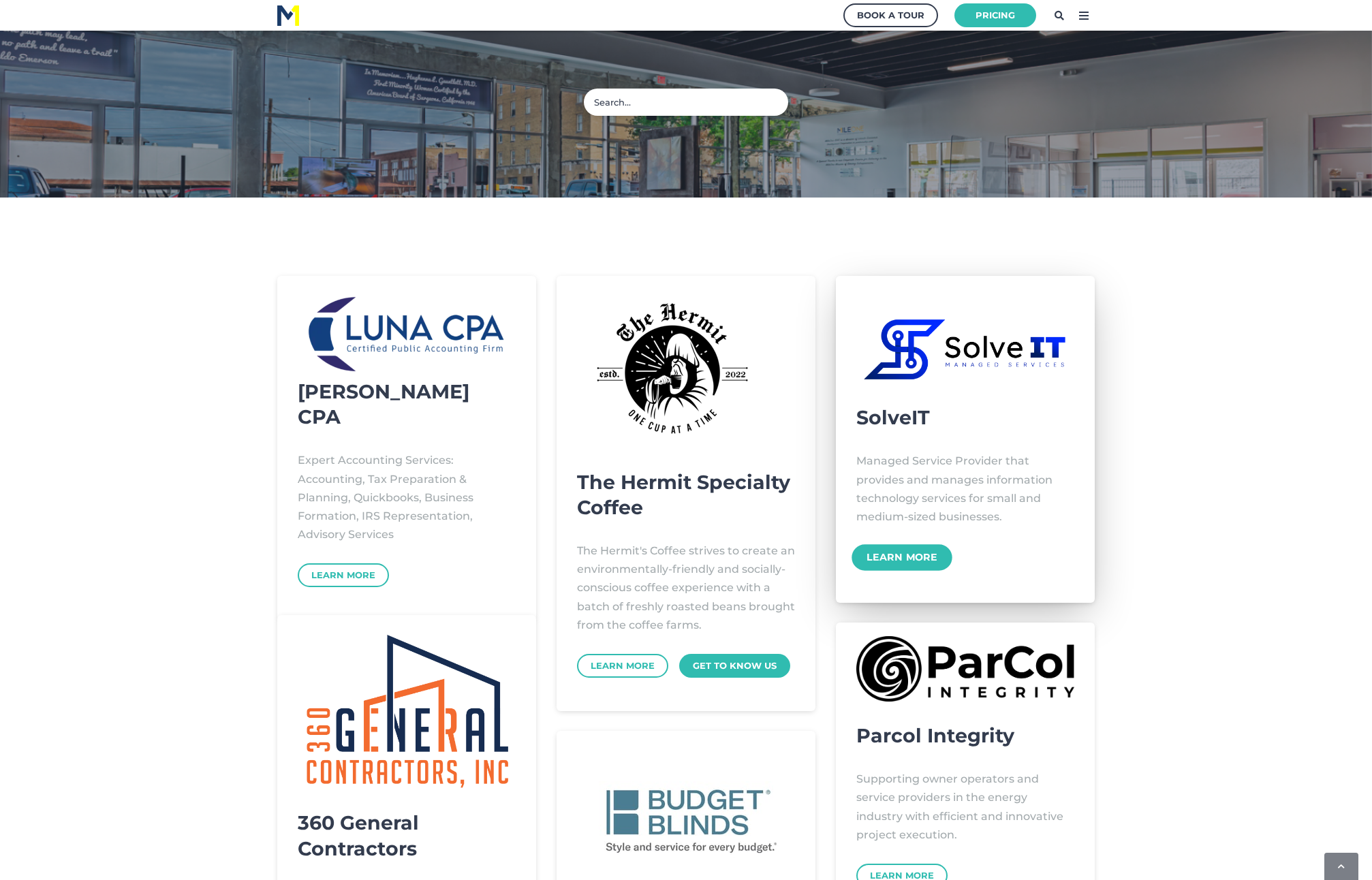
click at [901, 561] on link "Learn More" at bounding box center [902, 557] width 100 height 27
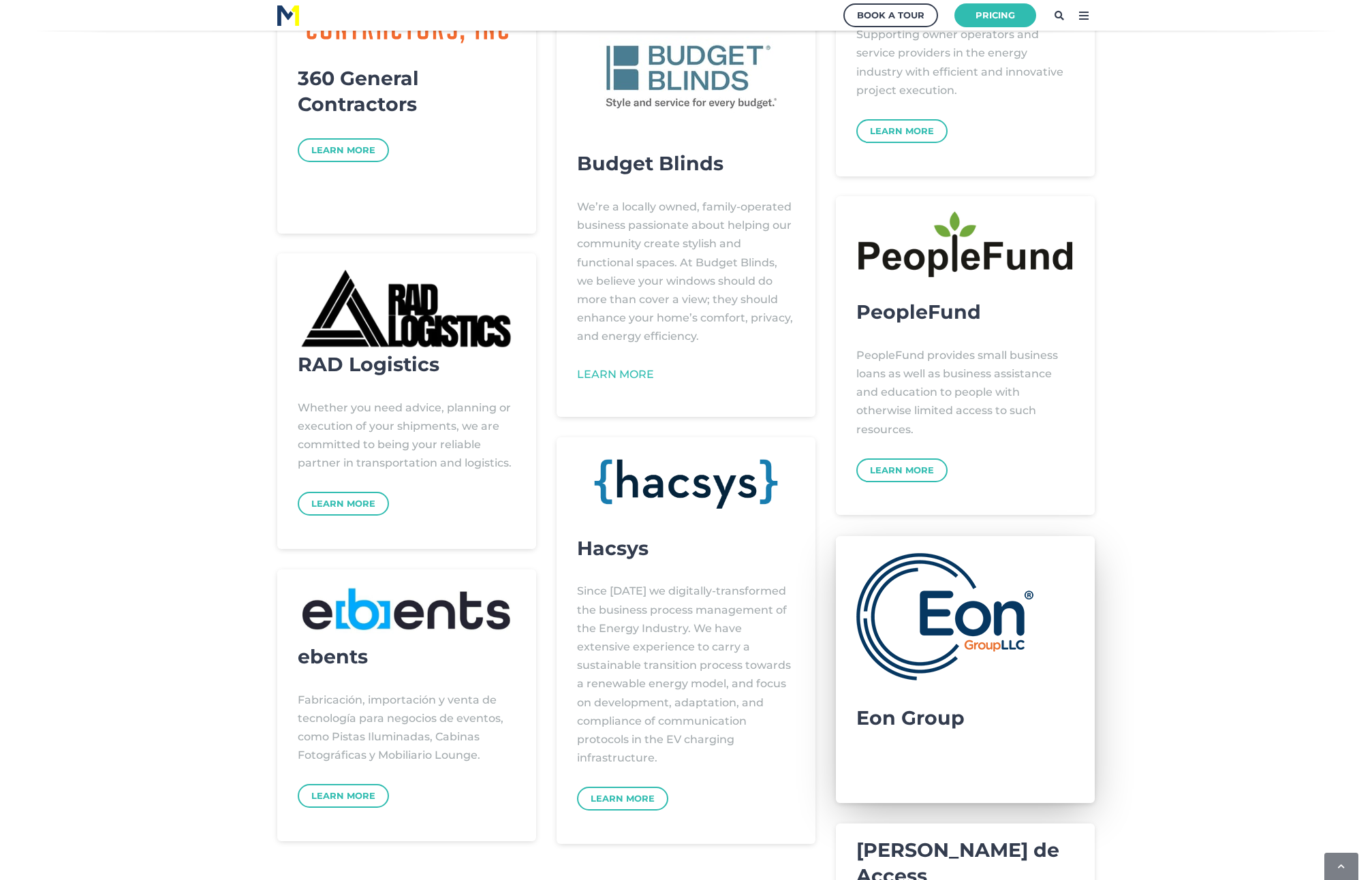
scroll to position [885, 0]
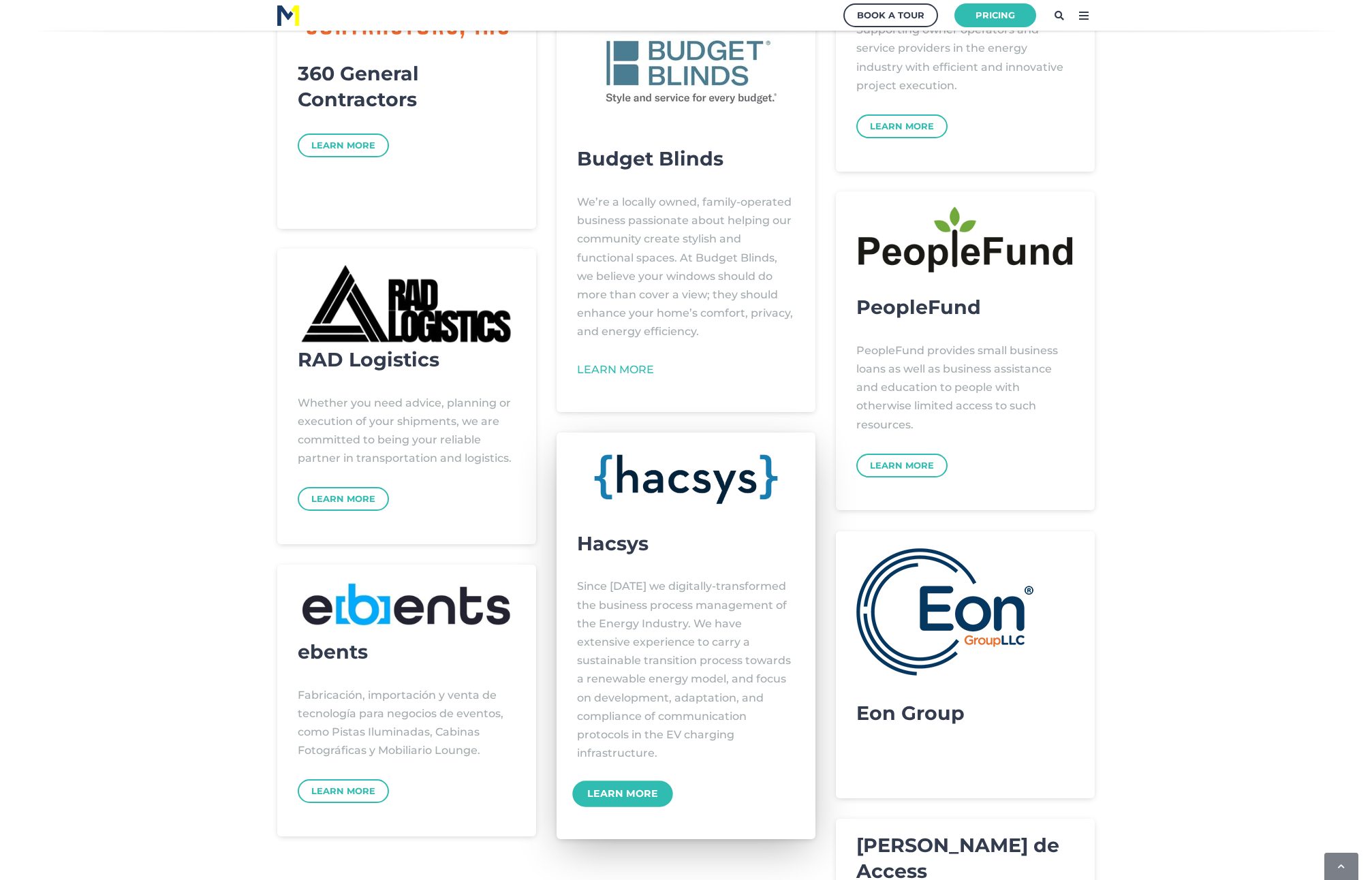
click at [632, 792] on link "Learn More" at bounding box center [622, 794] width 100 height 27
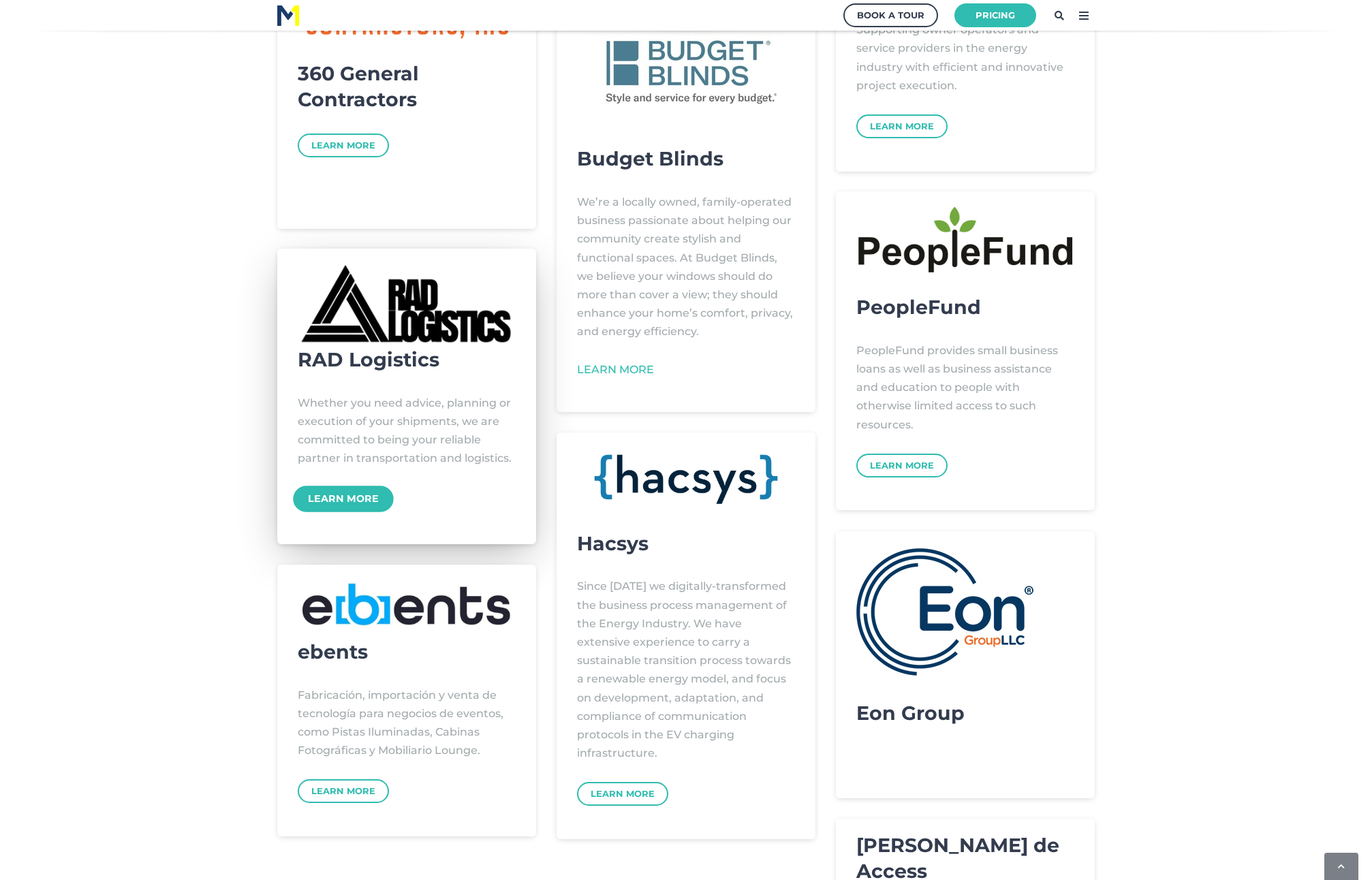
click at [333, 496] on link "Learn More" at bounding box center [343, 500] width 100 height 27
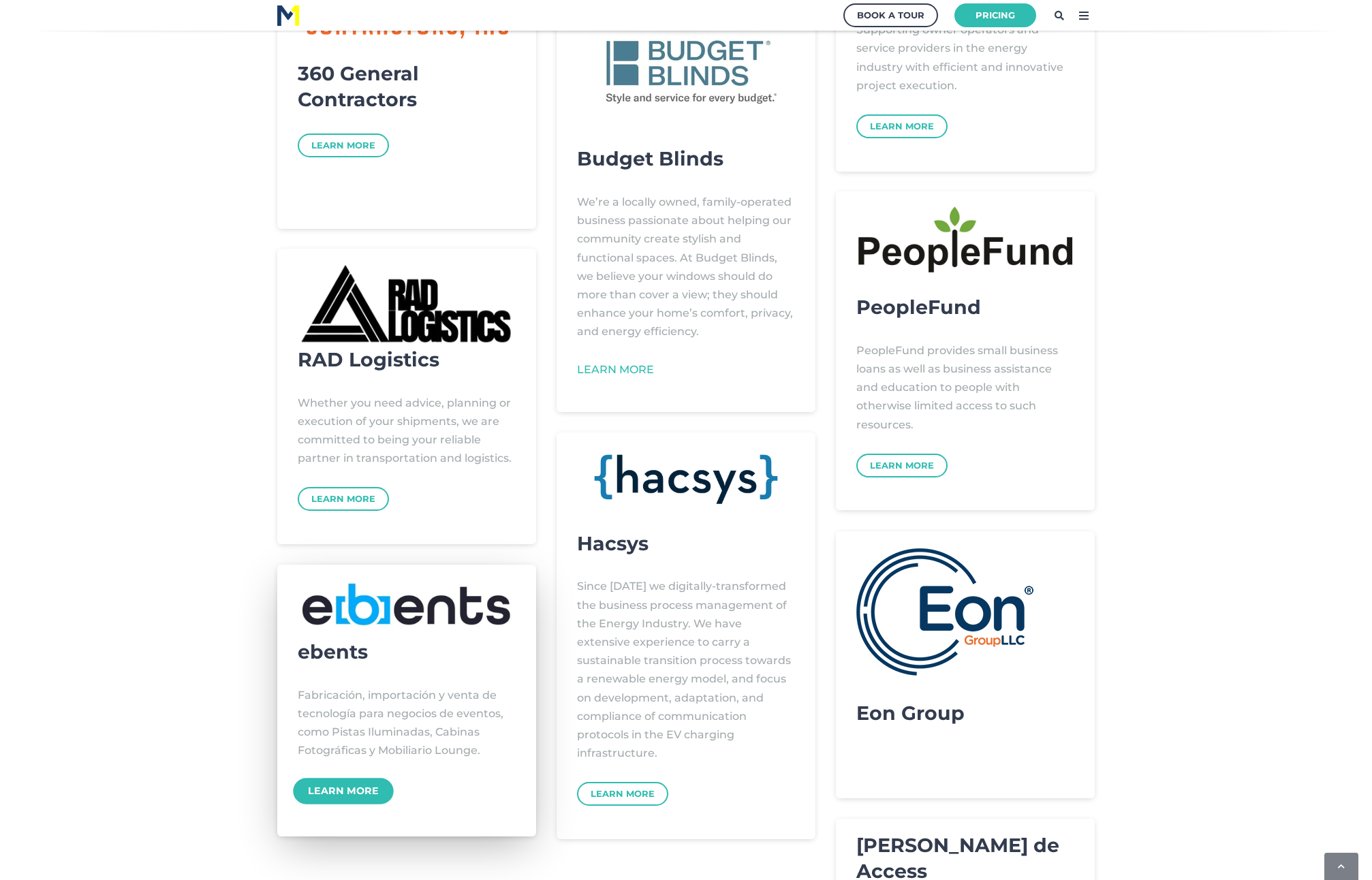
click at [349, 789] on link "Learn More" at bounding box center [343, 792] width 100 height 27
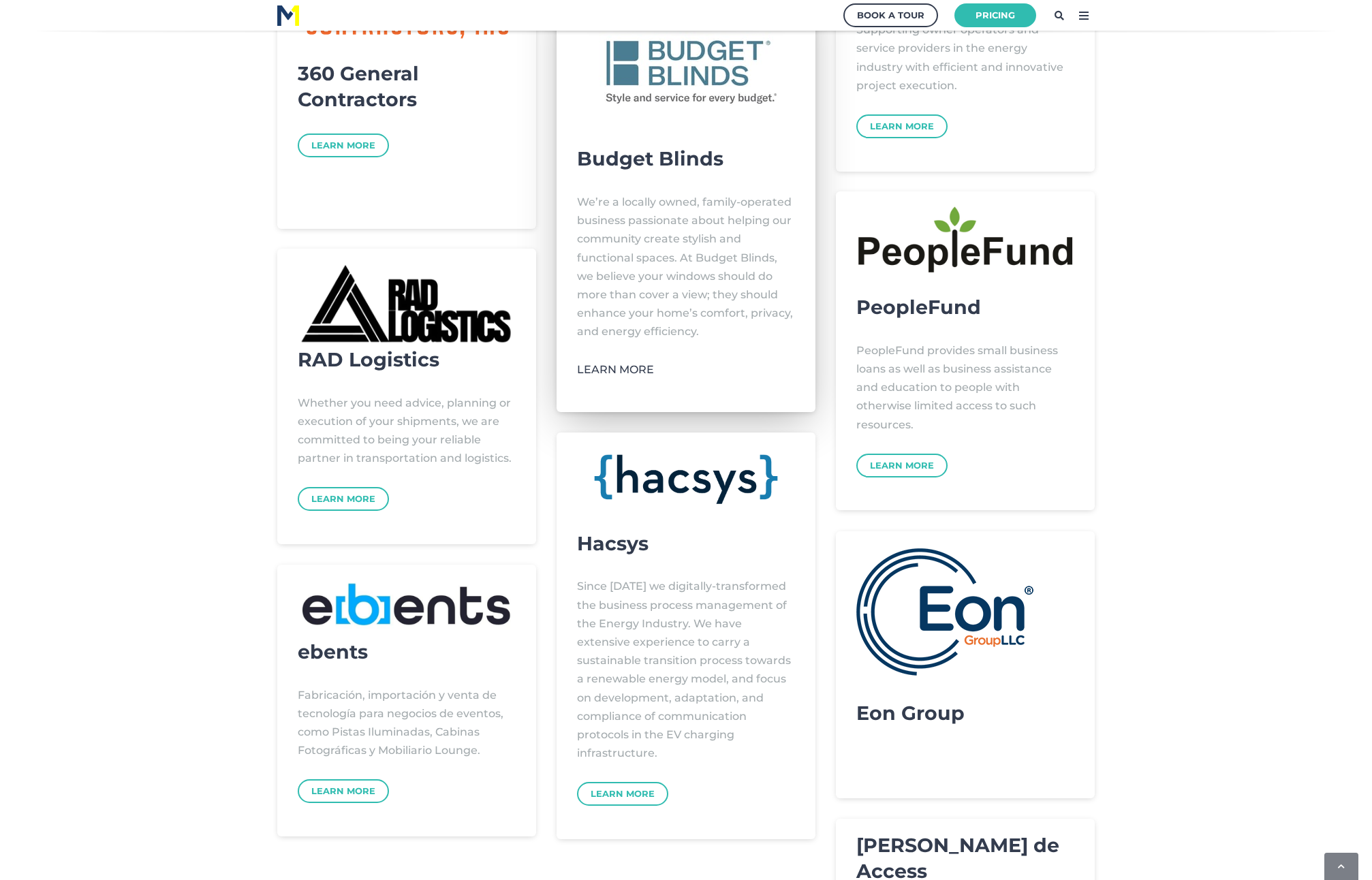
click at [621, 372] on link "LEARN MORE" at bounding box center [615, 370] width 77 height 13
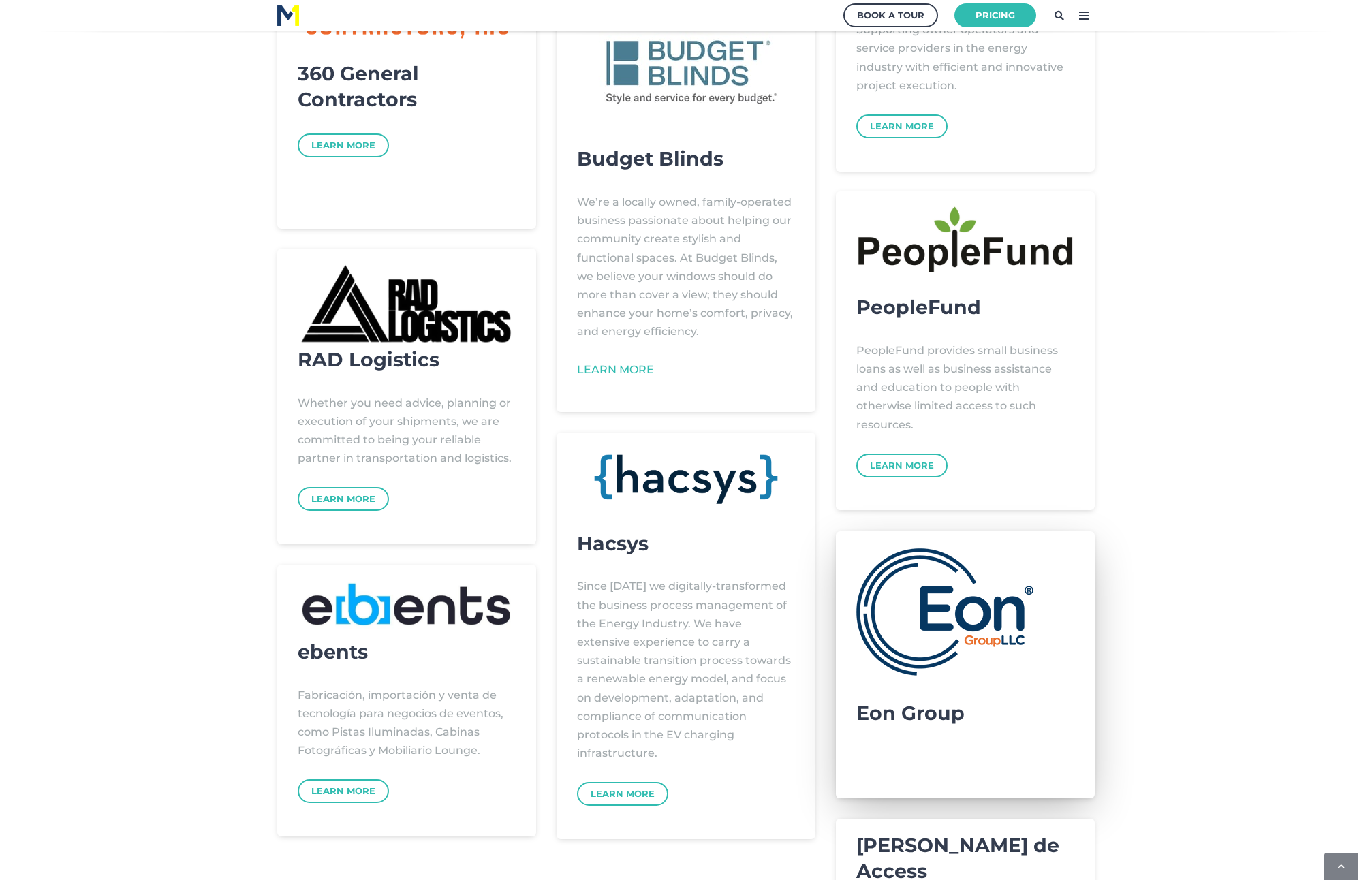
scroll to position [1021, 0]
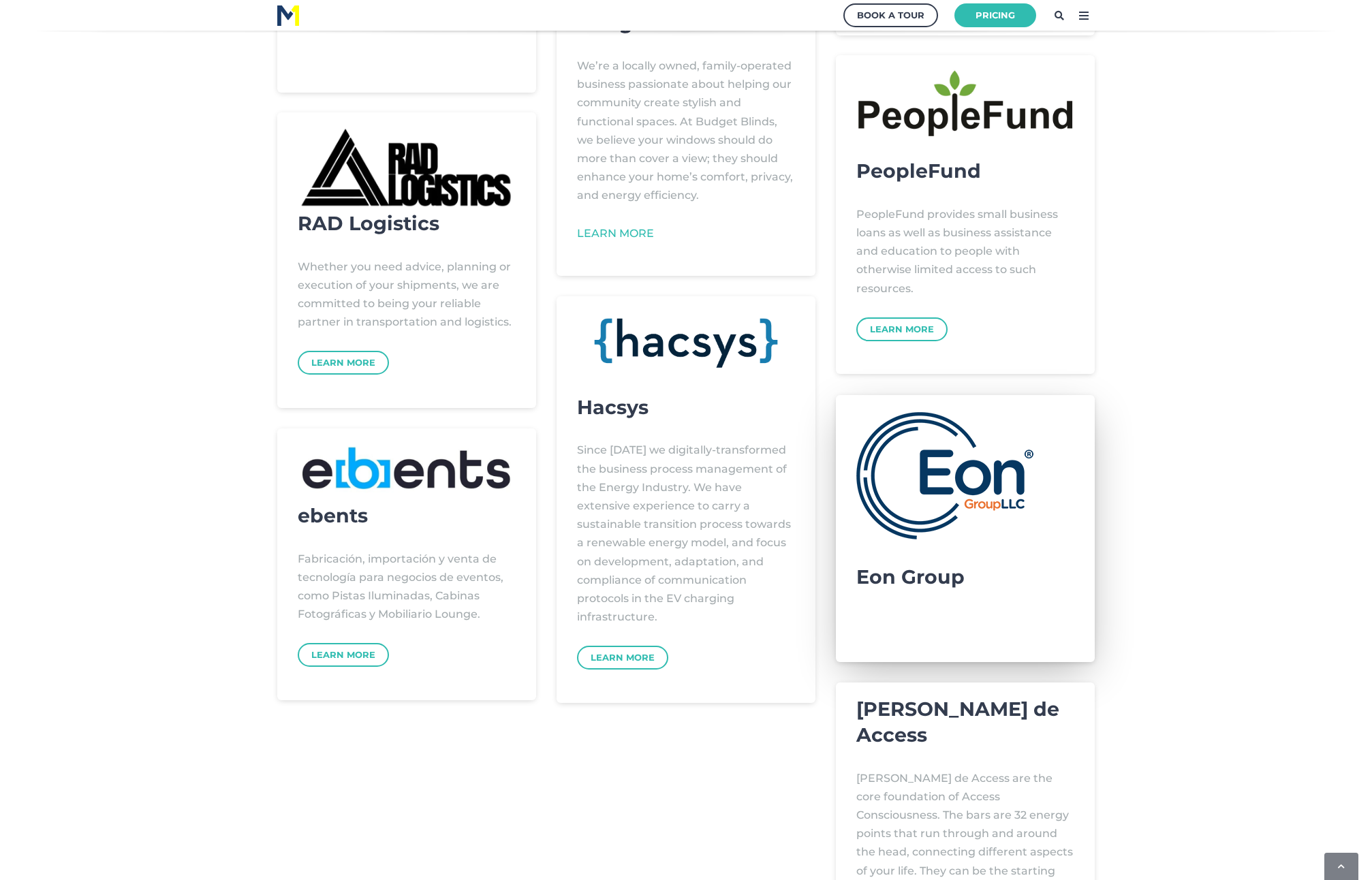
click at [957, 544] on div "Eon Group" at bounding box center [965, 518] width 218 height 220
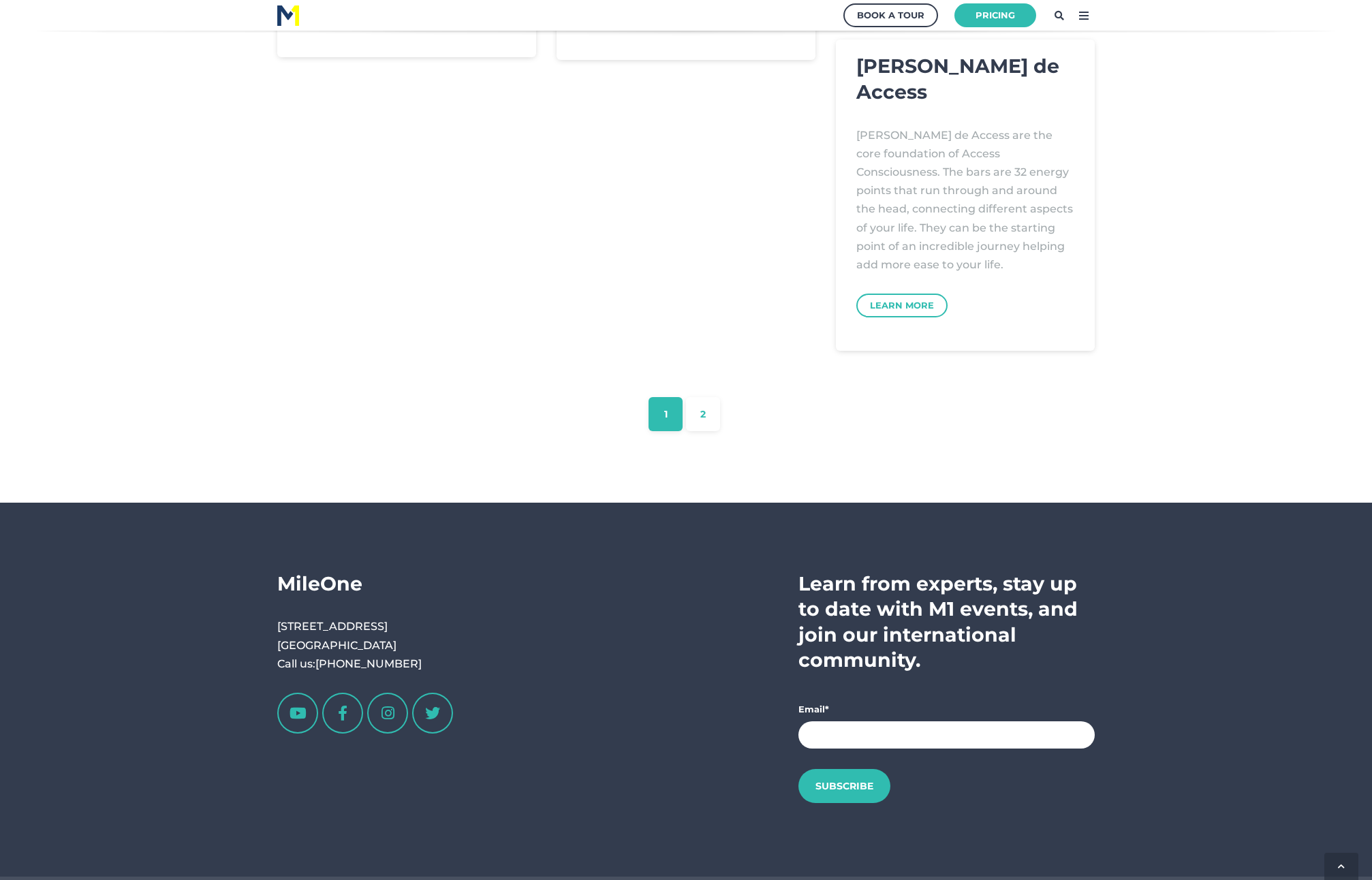
scroll to position [1558, 0]
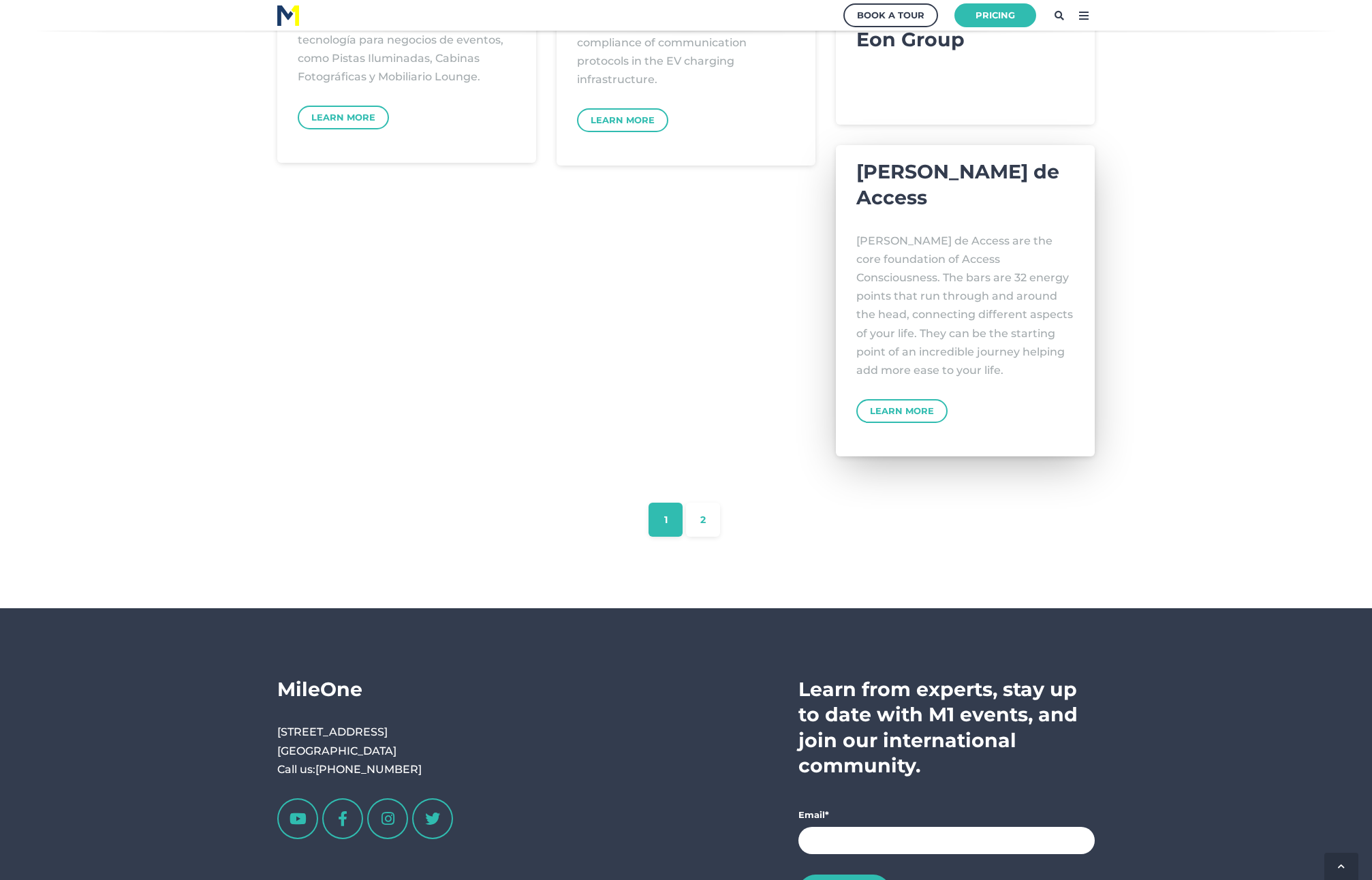
click at [909, 370] on div "[PERSON_NAME] de Access [PERSON_NAME] de Access are the core foundation of Acce…" at bounding box center [965, 291] width 218 height 265
click at [909, 398] on link "Learn More" at bounding box center [902, 411] width 100 height 27
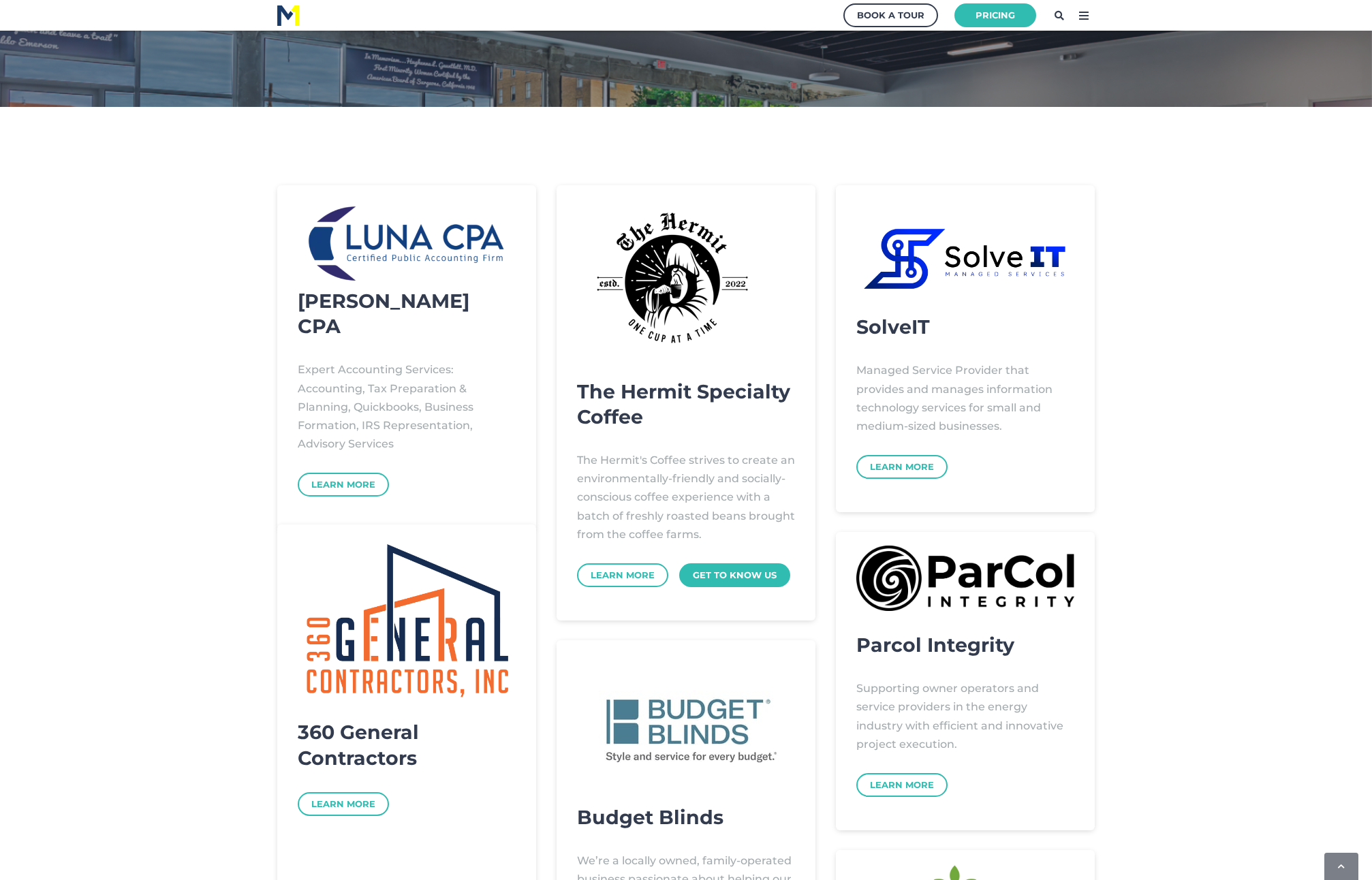
scroll to position [0, 0]
